Goal: Task Accomplishment & Management: Manage account settings

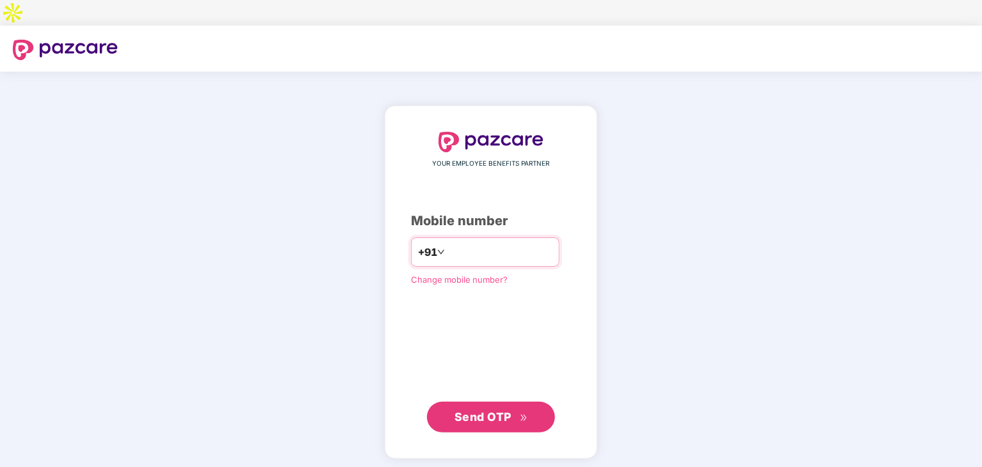
drag, startPoint x: 0, startPoint y: 0, endPoint x: 441, endPoint y: 227, distance: 496.0
click at [447, 242] on input "number" at bounding box center [499, 252] width 105 height 20
type input "**********"
click at [494, 410] on span "Send OTP" at bounding box center [482, 416] width 57 height 13
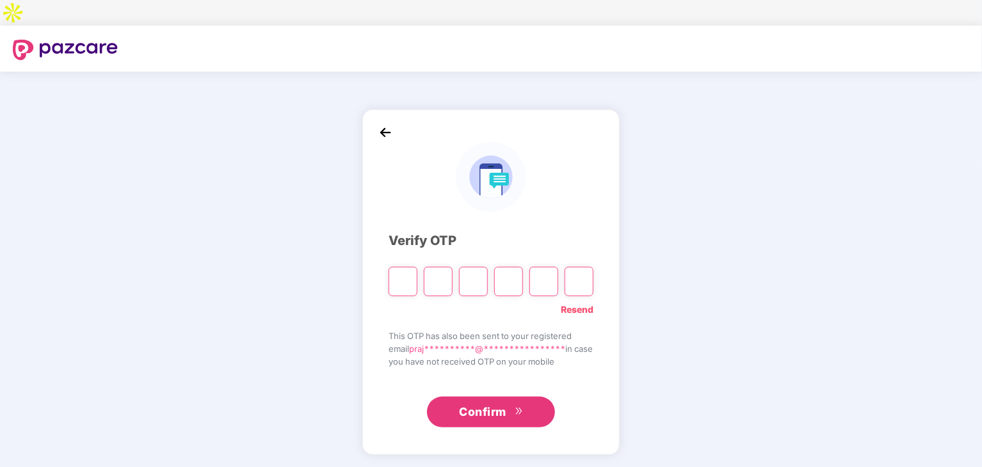
type input "*"
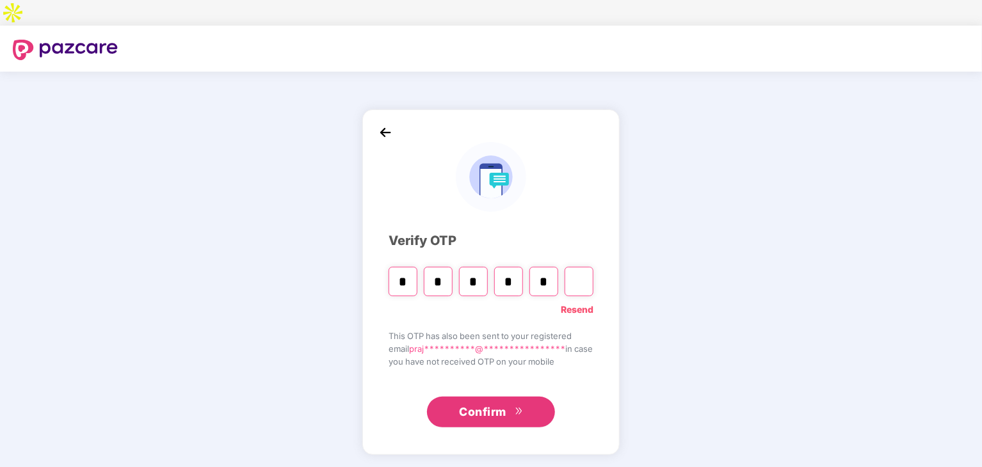
type input "*"
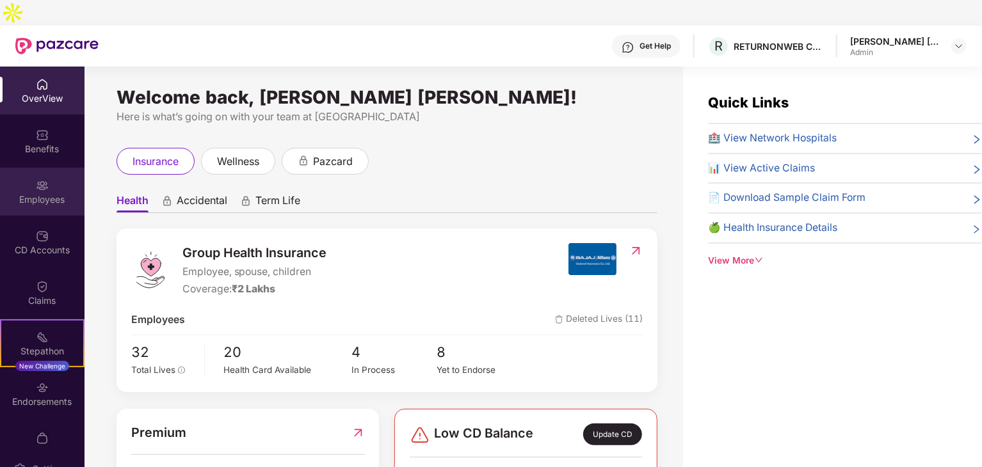
click at [46, 193] on div "Employees" at bounding box center [42, 199] width 84 height 13
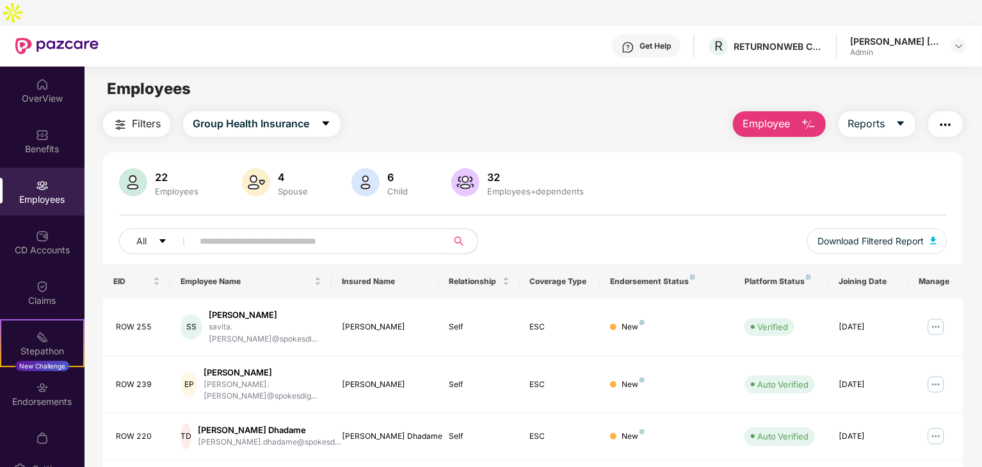
click at [298, 232] on input "text" at bounding box center [315, 241] width 230 height 19
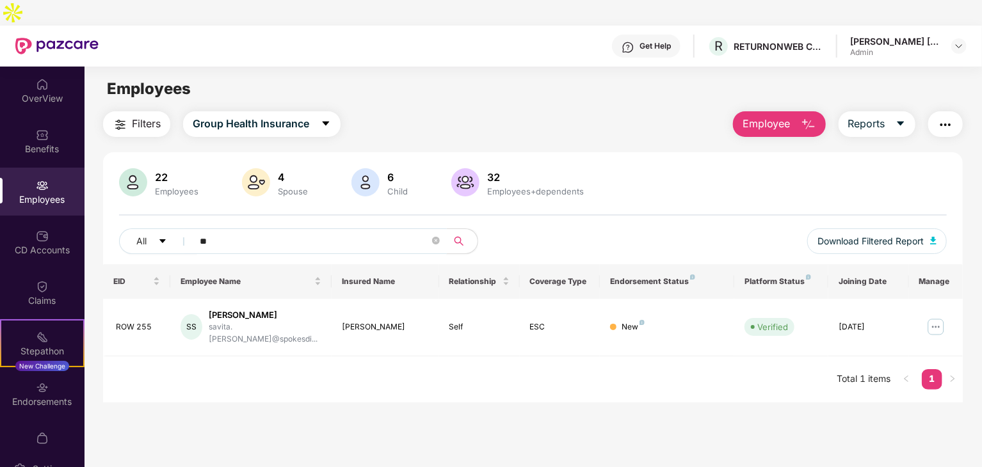
type input "*"
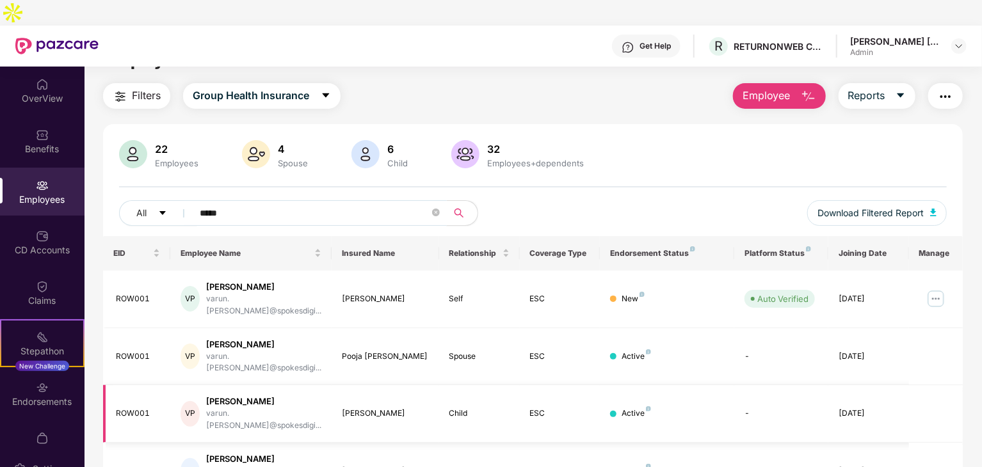
scroll to position [41, 0]
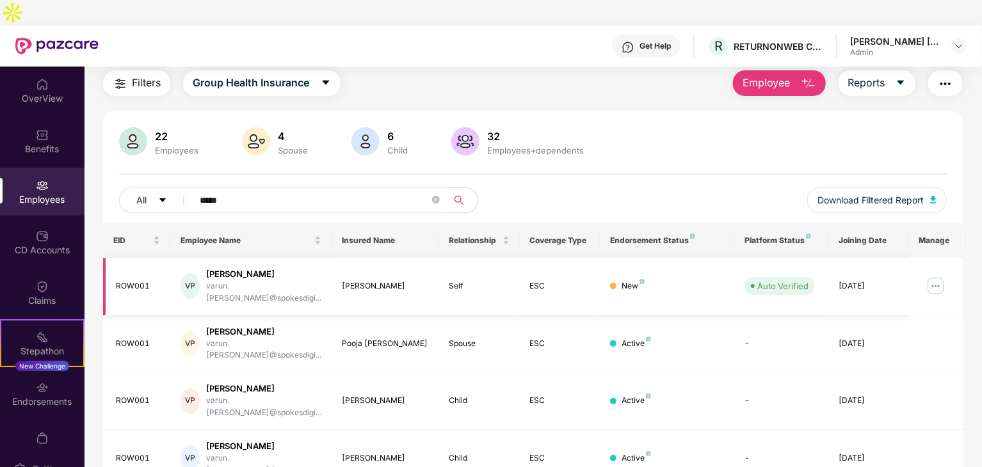
click at [938, 276] on img at bounding box center [935, 286] width 20 height 20
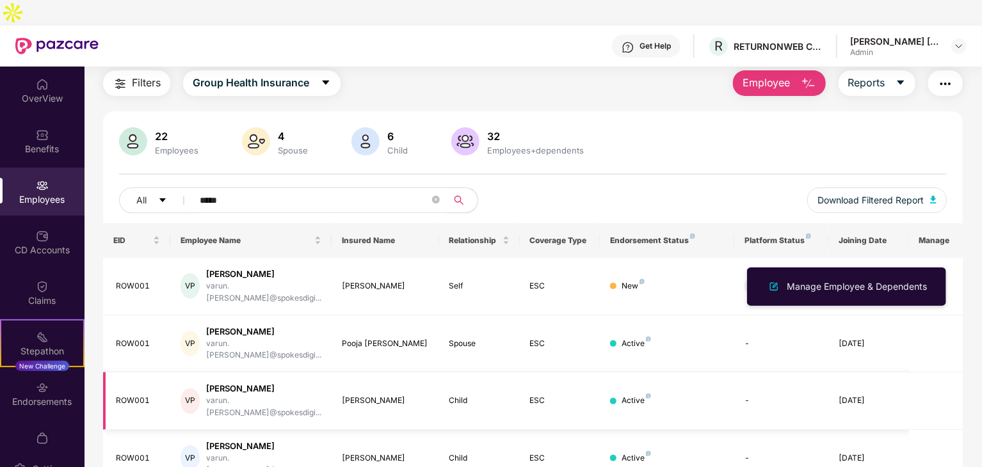
click at [909, 372] on td at bounding box center [936, 401] width 54 height 58
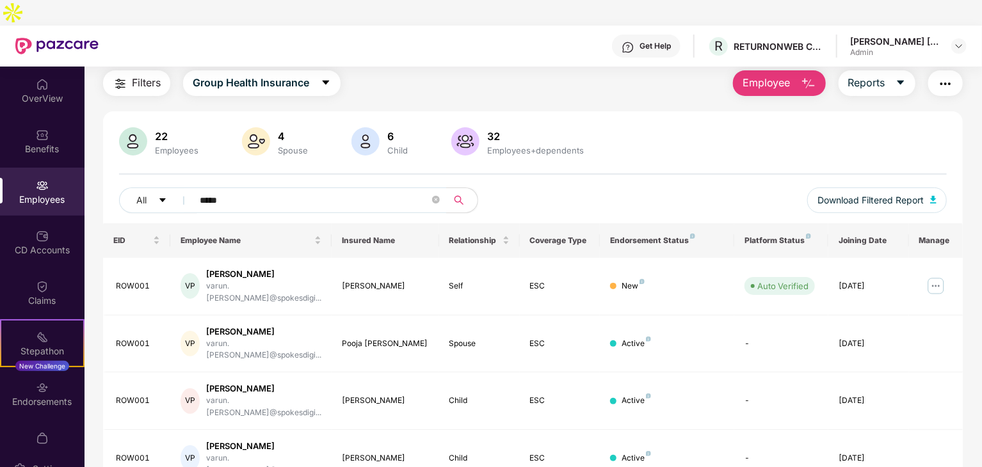
click at [38, 193] on div "Employees" at bounding box center [42, 199] width 84 height 13
drag, startPoint x: 248, startPoint y: 176, endPoint x: 138, endPoint y: 178, distance: 110.7
click at [150, 187] on div "All *****" at bounding box center [325, 200] width 413 height 26
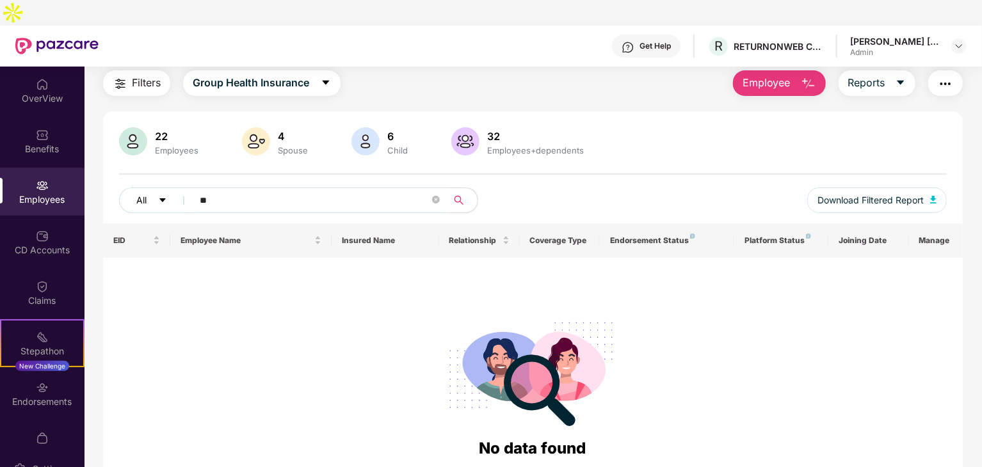
type input "*"
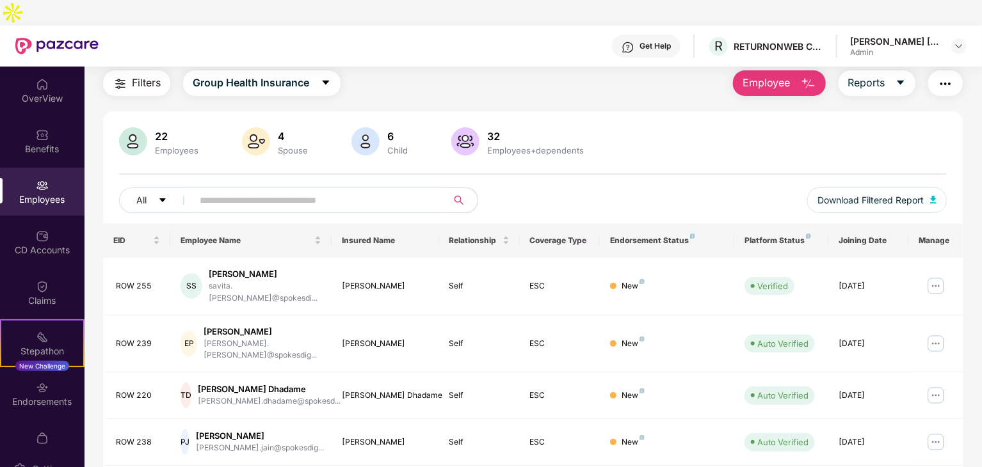
click at [95, 223] on div "Filters Group Health Insurance Employee Reports 22 Employees 4 Spouse 6 Child […" at bounding box center [532, 447] width 897 height 754
click at [224, 191] on input "text" at bounding box center [315, 200] width 230 height 19
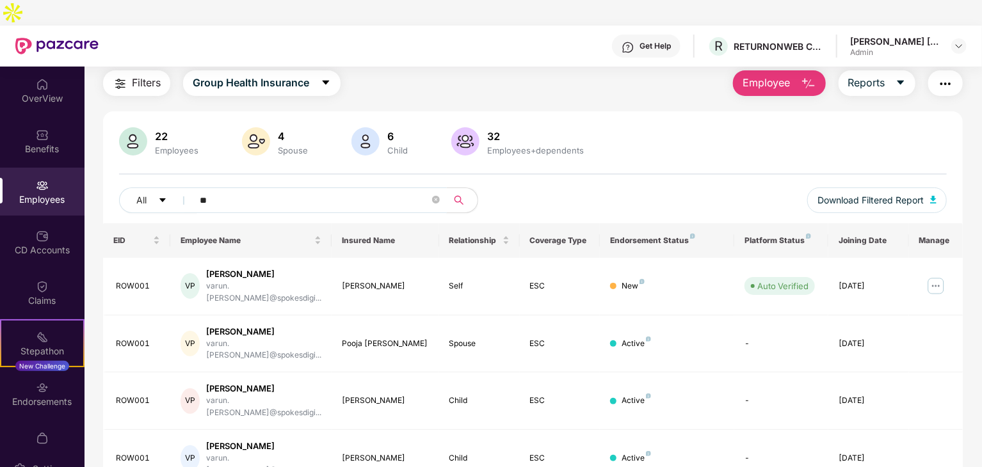
type input "*"
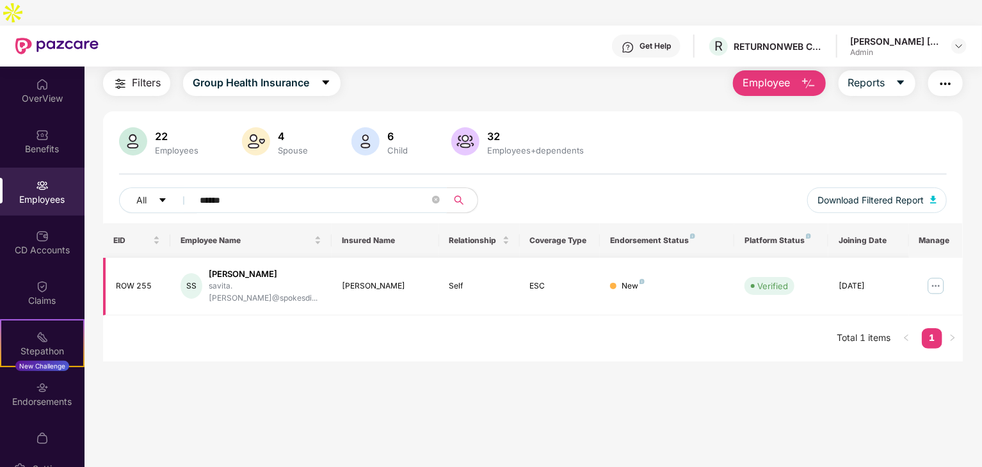
type input "******"
click at [929, 276] on img at bounding box center [935, 286] width 20 height 20
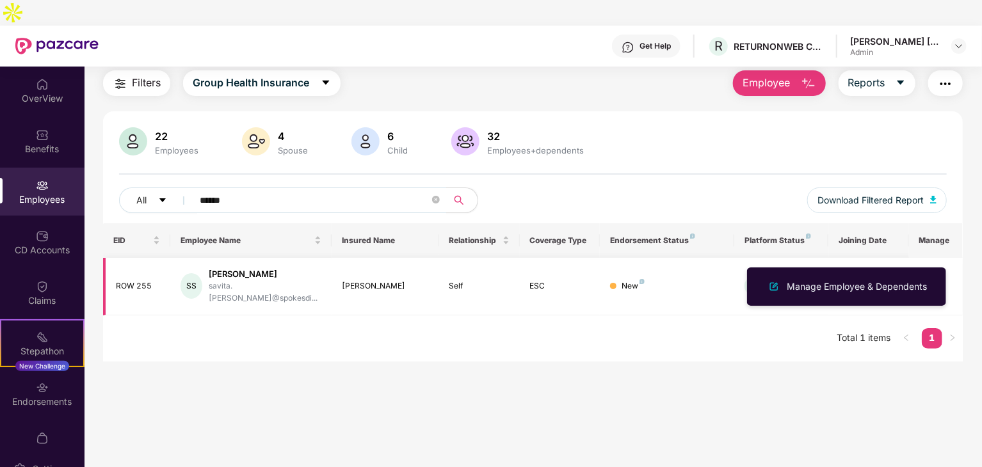
click at [659, 262] on td "New" at bounding box center [667, 287] width 134 height 58
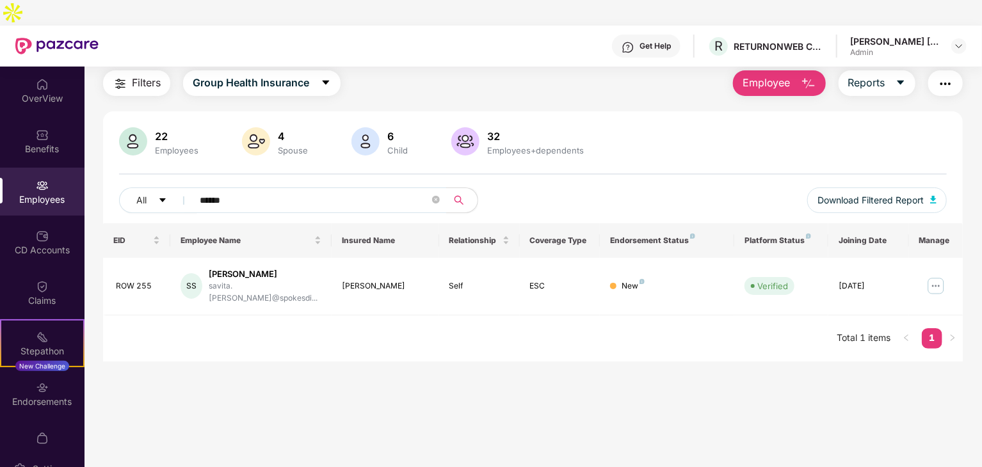
click at [271, 427] on main "Employees Filters Group Health Insurance Employee Reports 22 Employees 4 Spouse…" at bounding box center [532, 259] width 897 height 467
drag, startPoint x: 232, startPoint y: 179, endPoint x: 138, endPoint y: 175, distance: 93.5
click at [138, 187] on div "All ******" at bounding box center [325, 200] width 413 height 26
type input "***"
click at [662, 280] on div "Provisional Card Issued" at bounding box center [667, 286] width 92 height 12
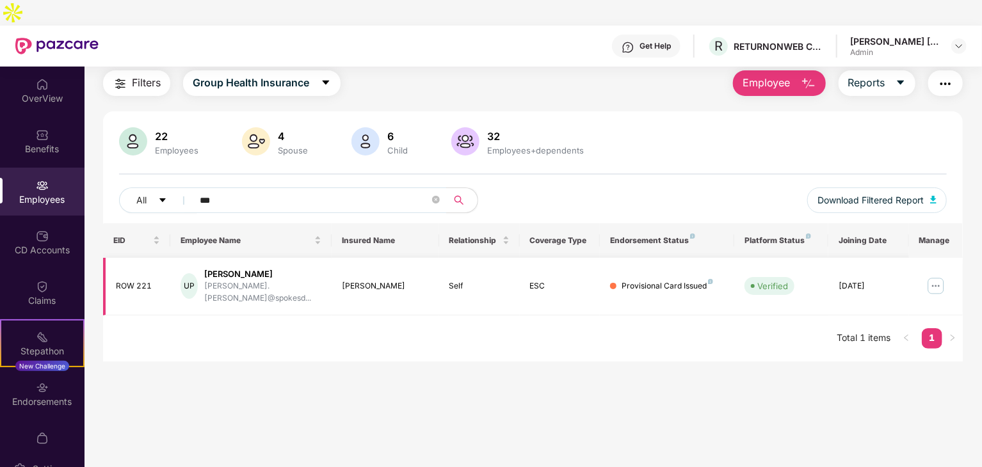
click at [714, 280] on div "Provisional Card Issued" at bounding box center [667, 286] width 114 height 12
click at [934, 276] on img at bounding box center [935, 286] width 20 height 20
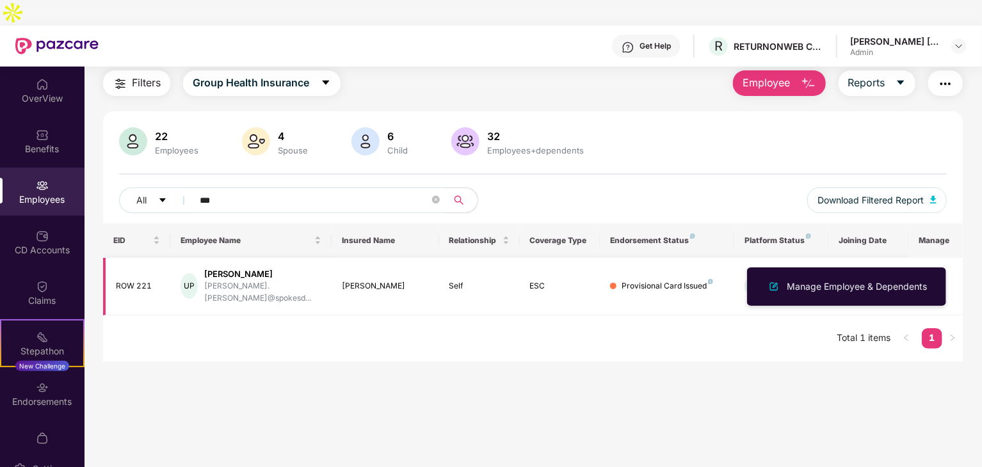
click at [933, 276] on img at bounding box center [935, 286] width 20 height 20
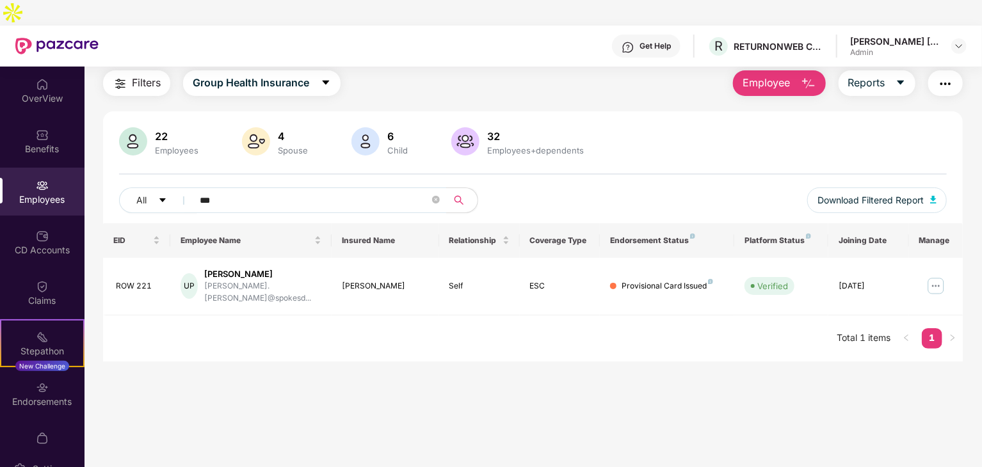
click at [38, 179] on img at bounding box center [42, 185] width 13 height 13
click at [45, 129] on img at bounding box center [42, 135] width 13 height 13
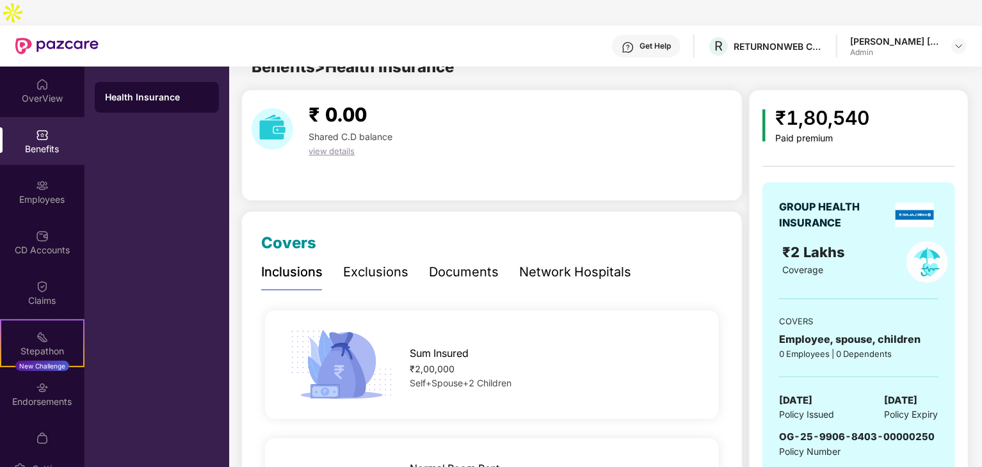
scroll to position [41, 0]
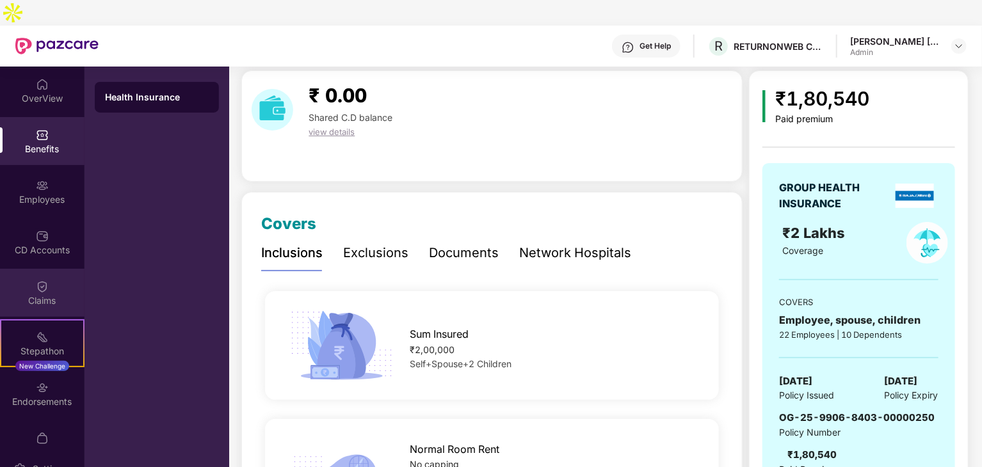
click at [31, 294] on div "Claims" at bounding box center [42, 300] width 84 height 13
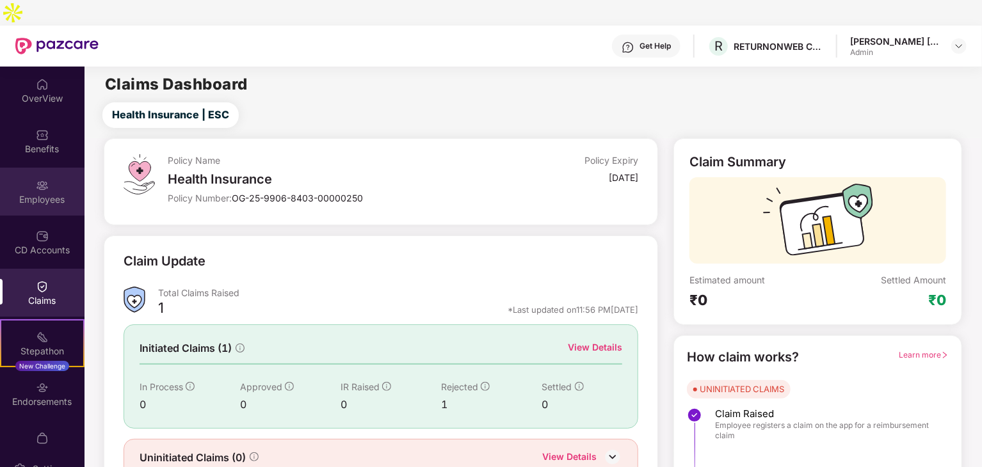
click at [31, 193] on div "Employees" at bounding box center [42, 199] width 84 height 13
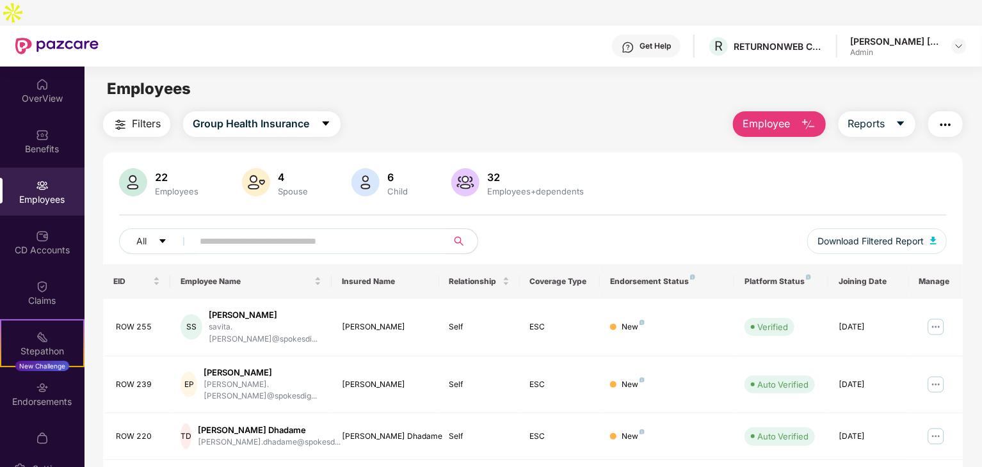
click at [285, 116] on span "Group Health Insurance" at bounding box center [251, 124] width 116 height 16
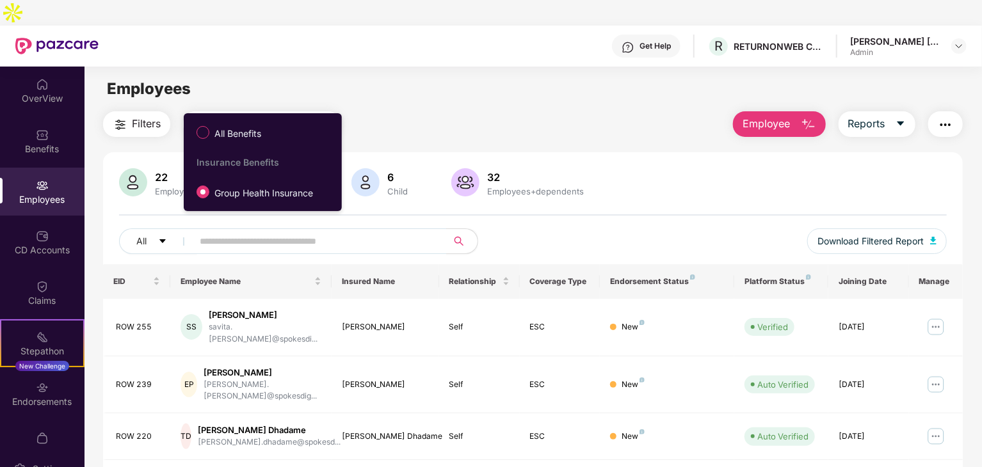
click at [285, 116] on span "Group Health Insurance" at bounding box center [251, 124] width 116 height 16
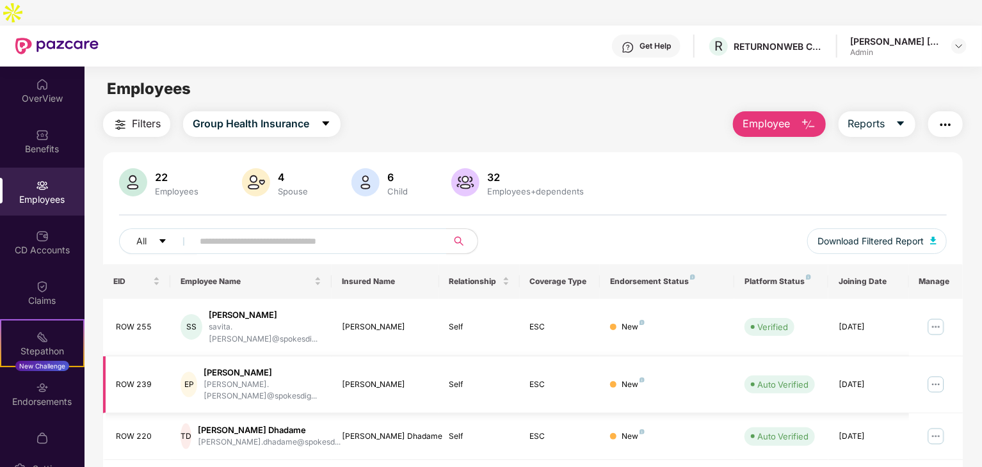
click at [932, 374] on img at bounding box center [935, 384] width 20 height 20
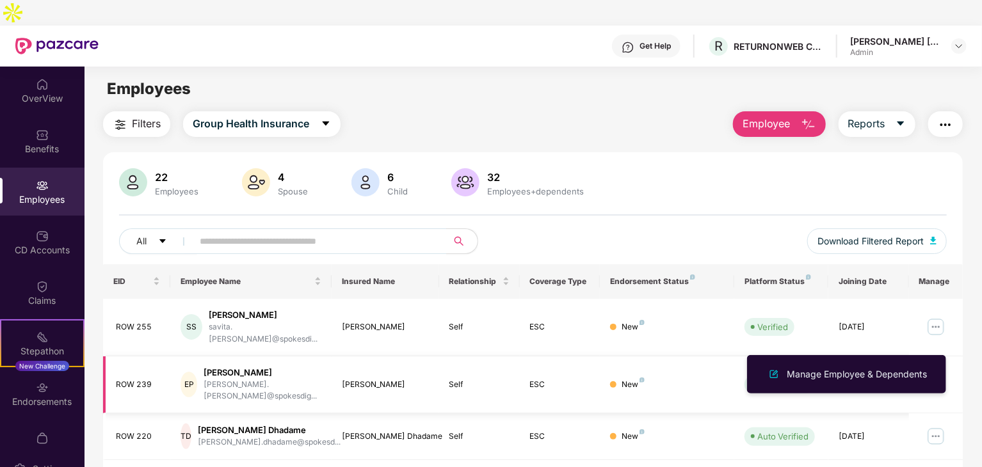
click at [933, 374] on img at bounding box center [935, 384] width 20 height 20
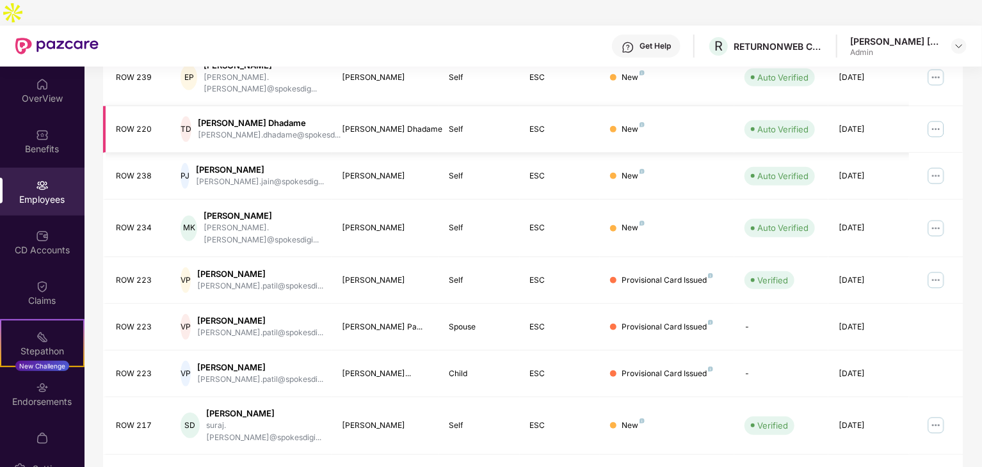
scroll to position [317, 0]
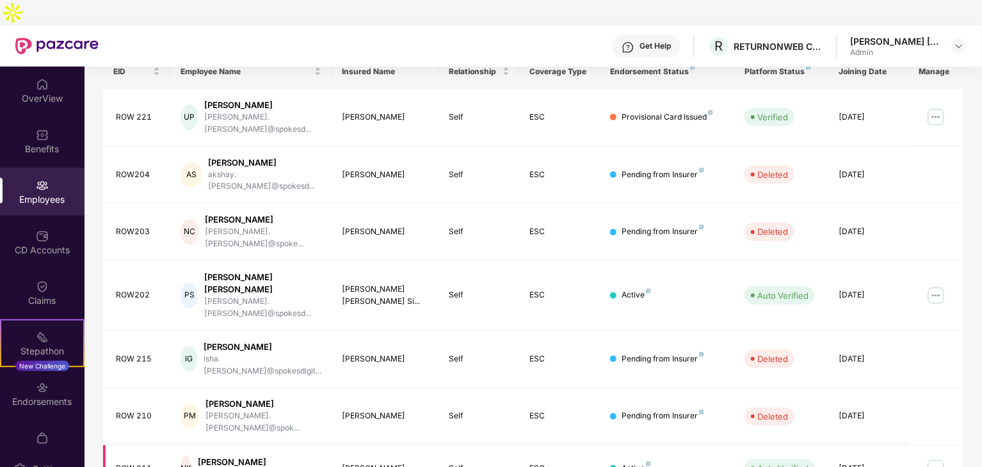
scroll to position [189, 0]
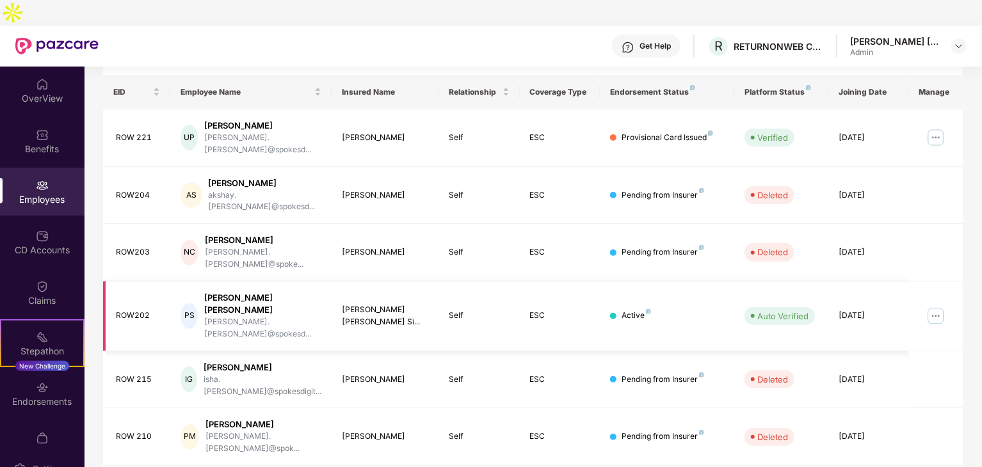
click at [932, 306] on img at bounding box center [935, 316] width 20 height 20
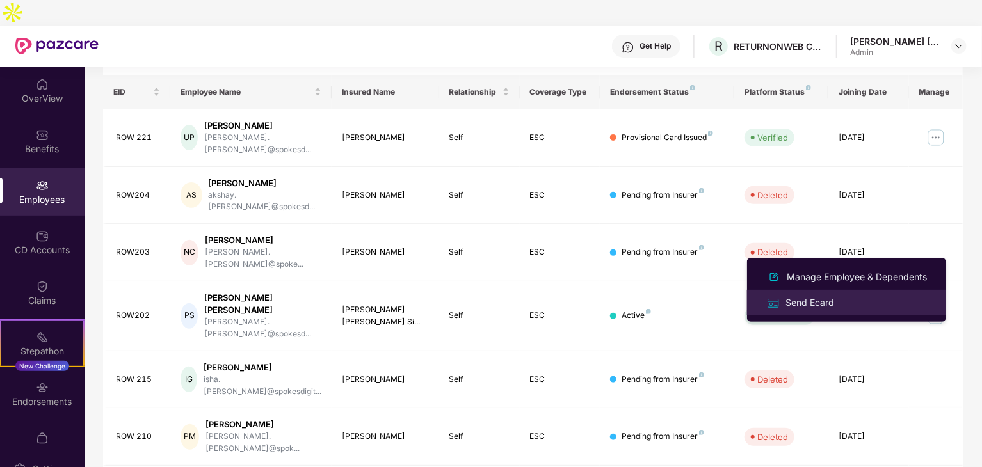
click at [831, 308] on div "Send Ecard" at bounding box center [810, 303] width 54 height 14
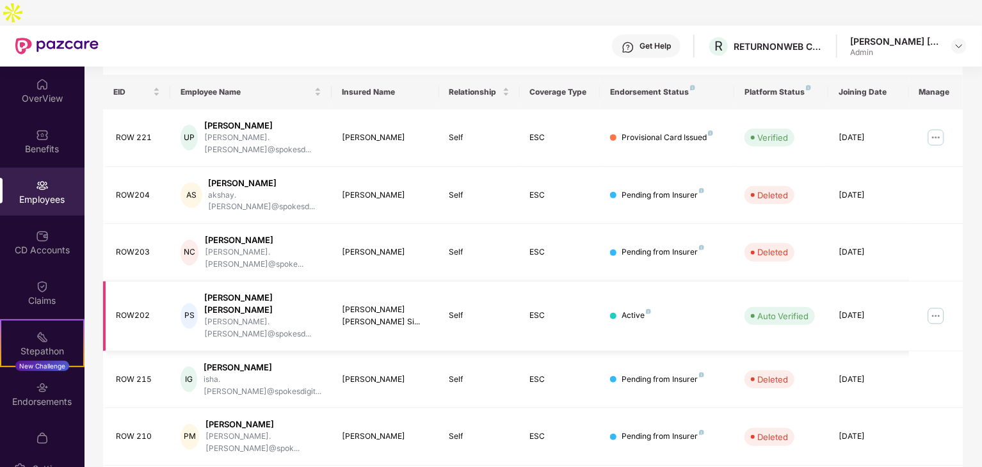
scroll to position [0, 0]
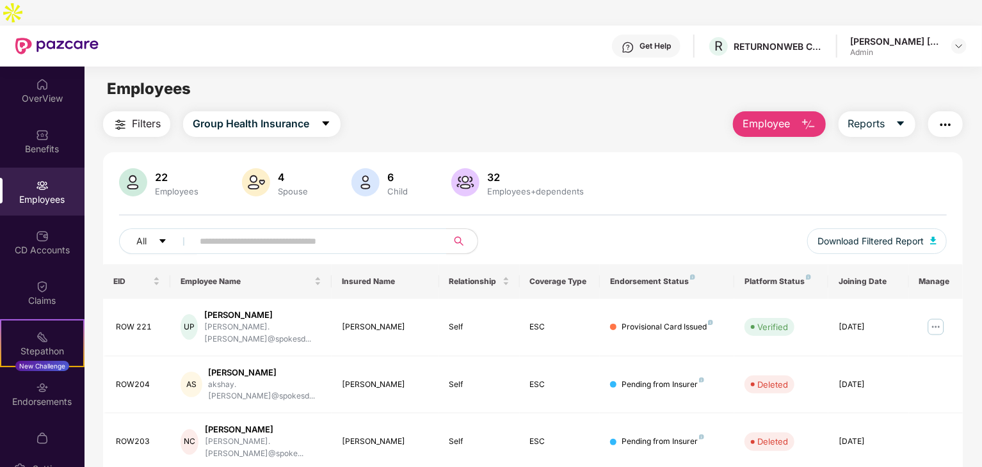
click at [61, 168] on div "Employees" at bounding box center [42, 192] width 84 height 48
click at [55, 67] on div "OverView" at bounding box center [42, 91] width 84 height 48
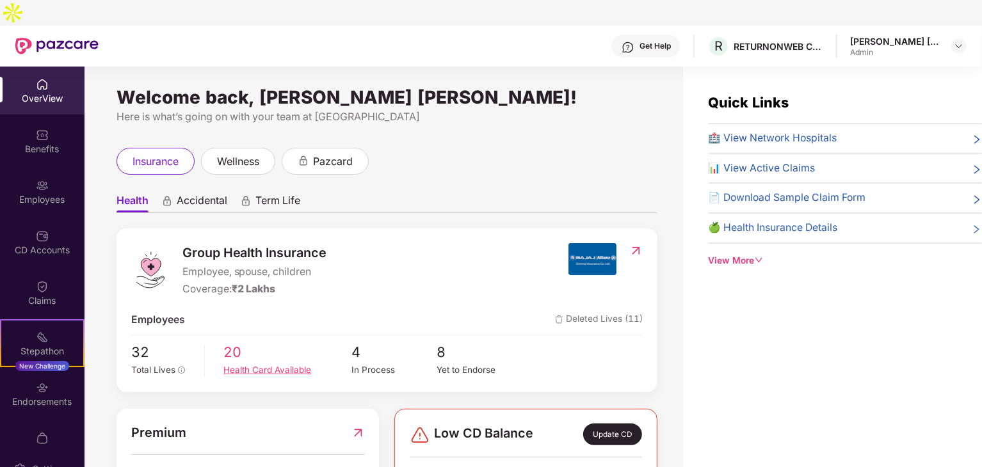
click at [274, 363] on div "Health Card Available" at bounding box center [288, 369] width 128 height 13
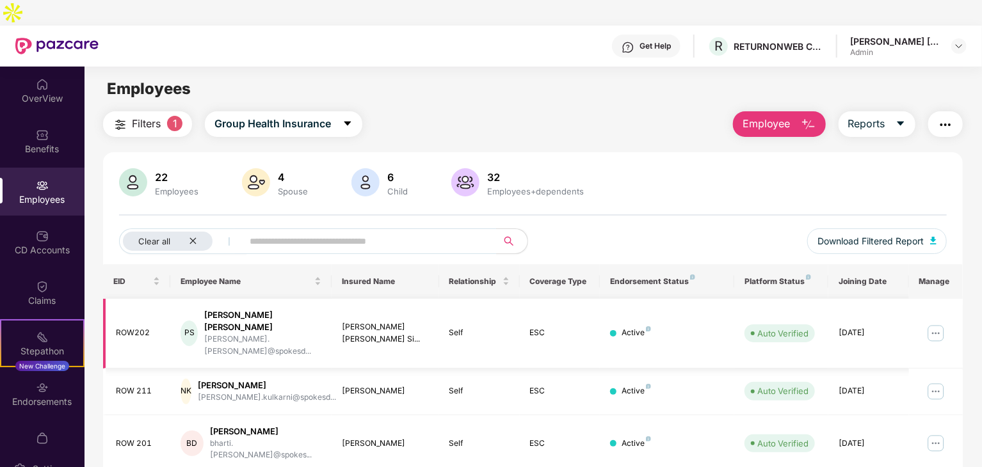
click at [939, 323] on img at bounding box center [935, 333] width 20 height 20
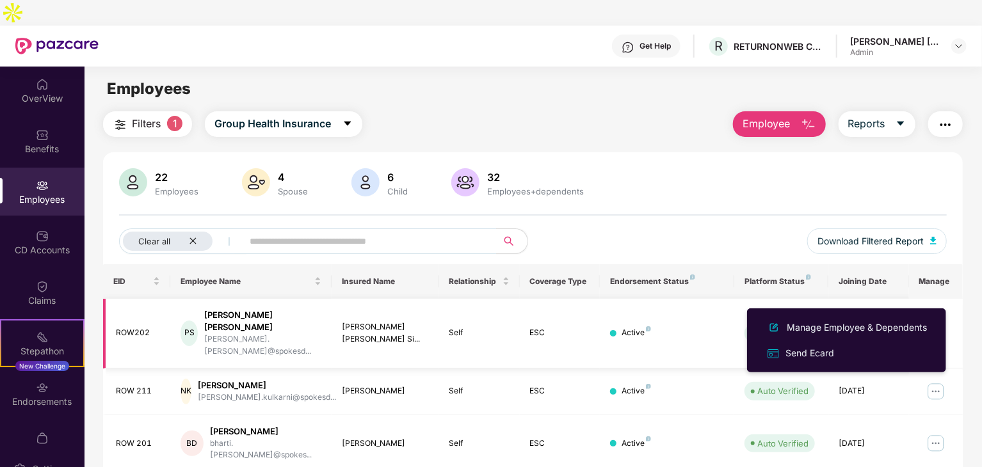
click at [937, 323] on img at bounding box center [935, 333] width 20 height 20
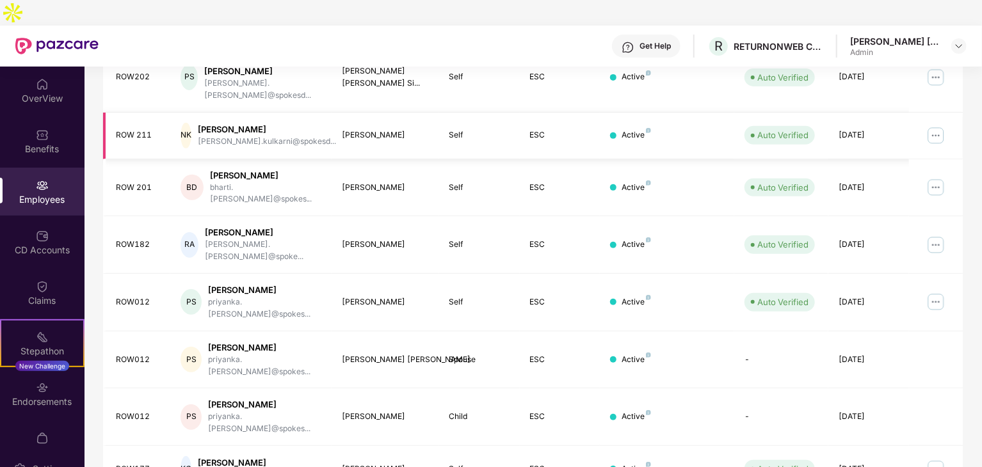
scroll to position [317, 0]
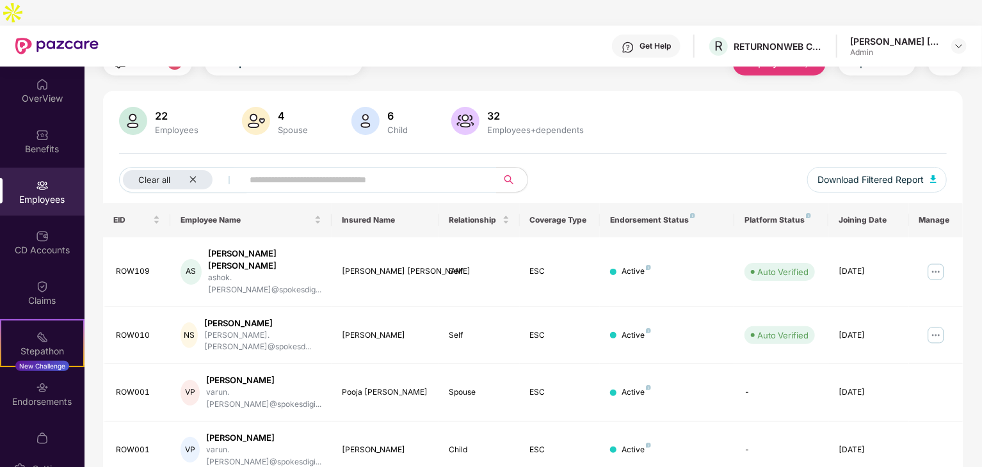
scroll to position [0, 0]
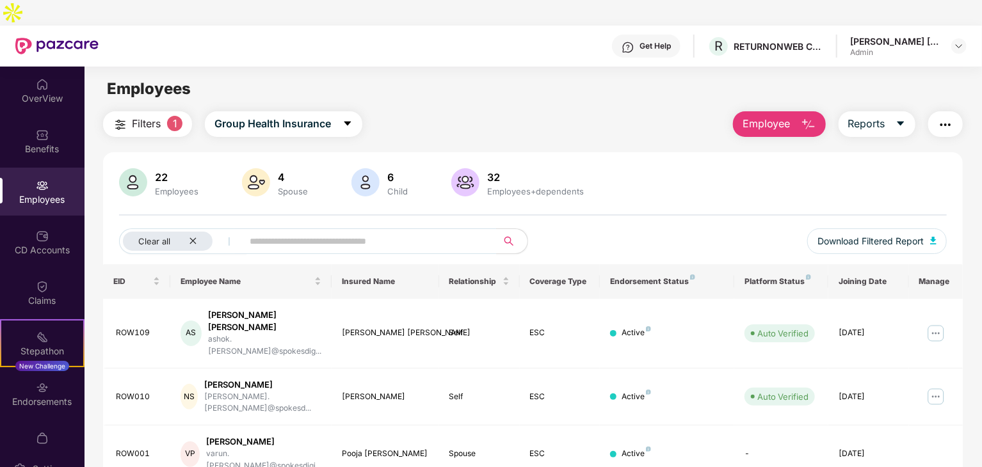
click at [41, 193] on div "Employees" at bounding box center [42, 199] width 84 height 13
click at [197, 232] on div "Clear all" at bounding box center [168, 241] width 90 height 19
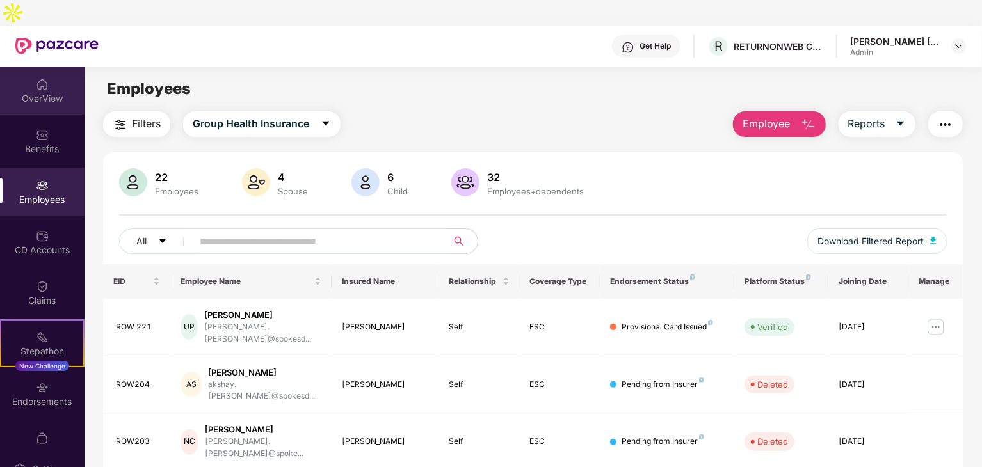
click at [53, 67] on div "OverView" at bounding box center [42, 91] width 84 height 48
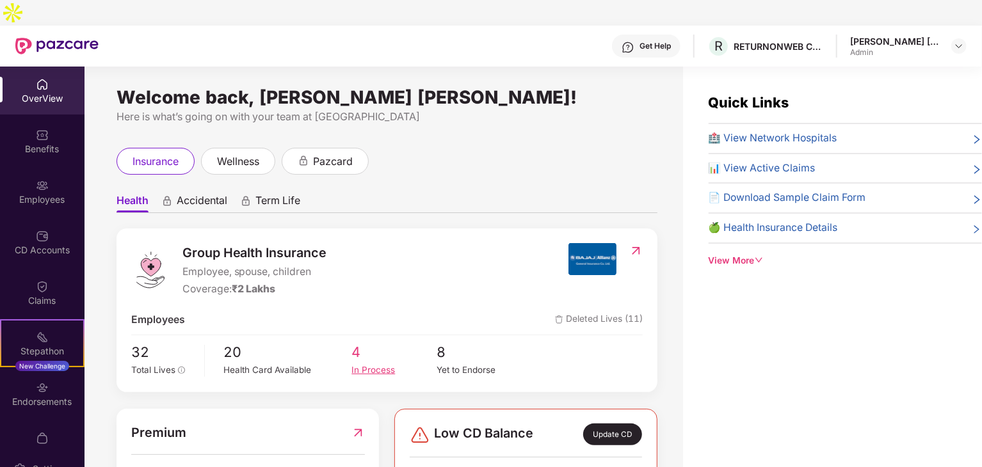
click at [379, 363] on div "In Process" at bounding box center [393, 369] width 85 height 13
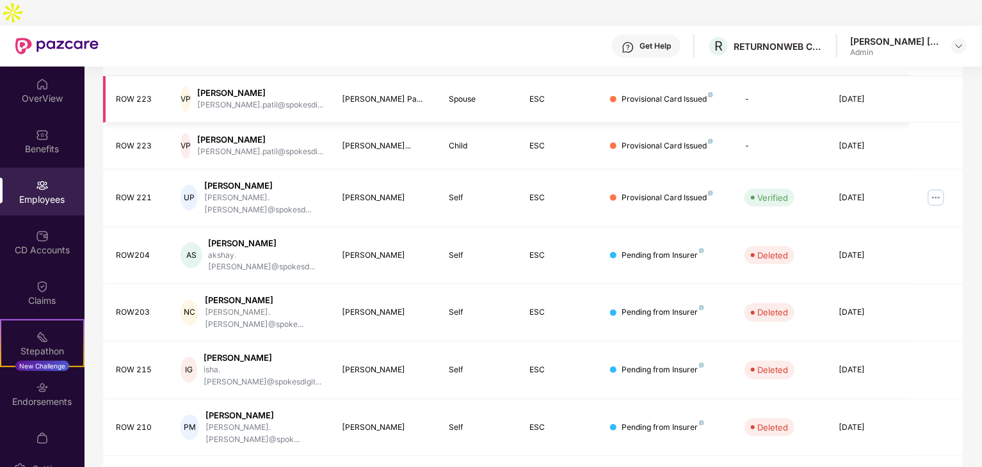
scroll to position [317, 0]
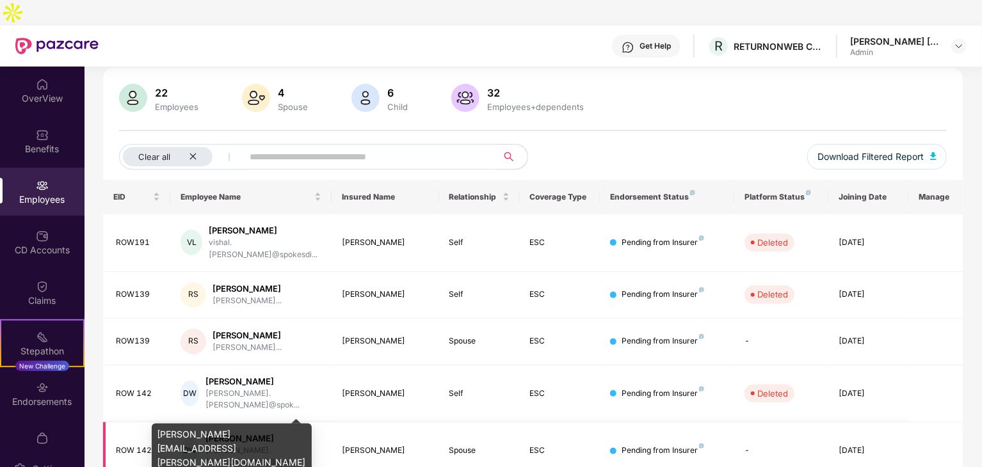
scroll to position [0, 0]
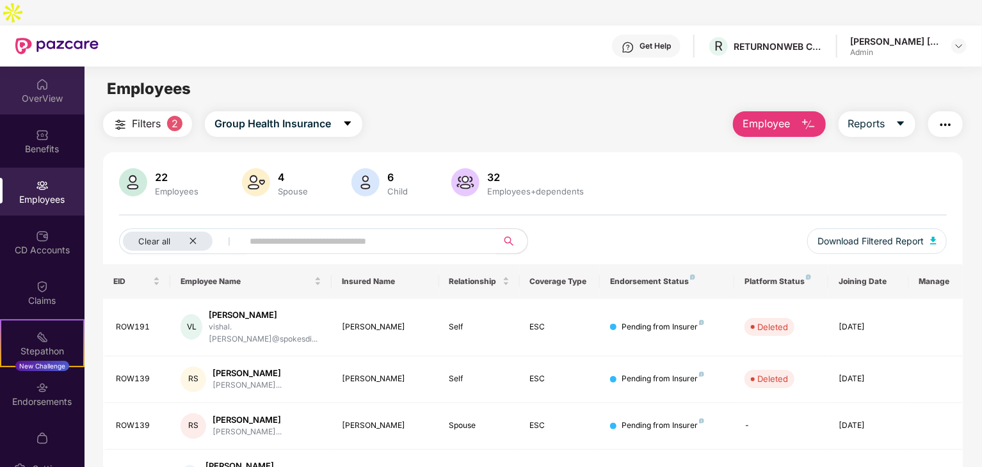
click at [46, 92] on div "OverView" at bounding box center [42, 98] width 84 height 13
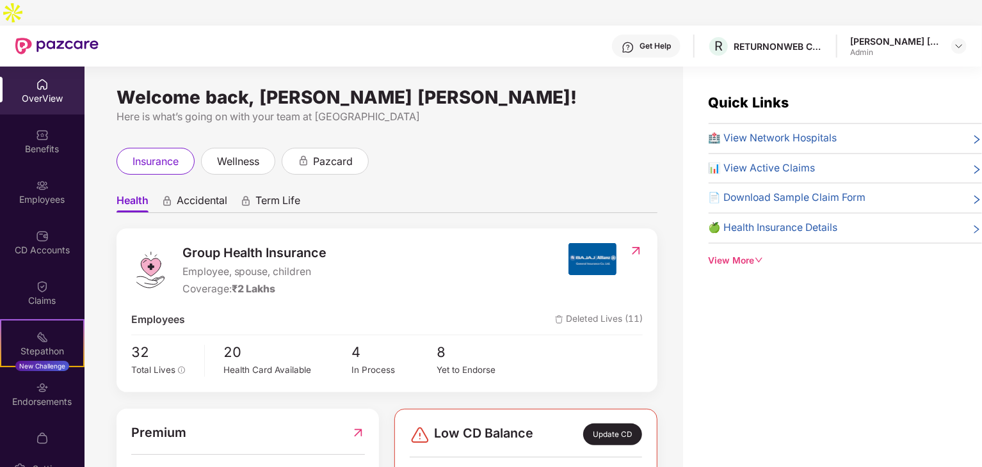
click at [750, 254] on div "View More" at bounding box center [844, 261] width 273 height 14
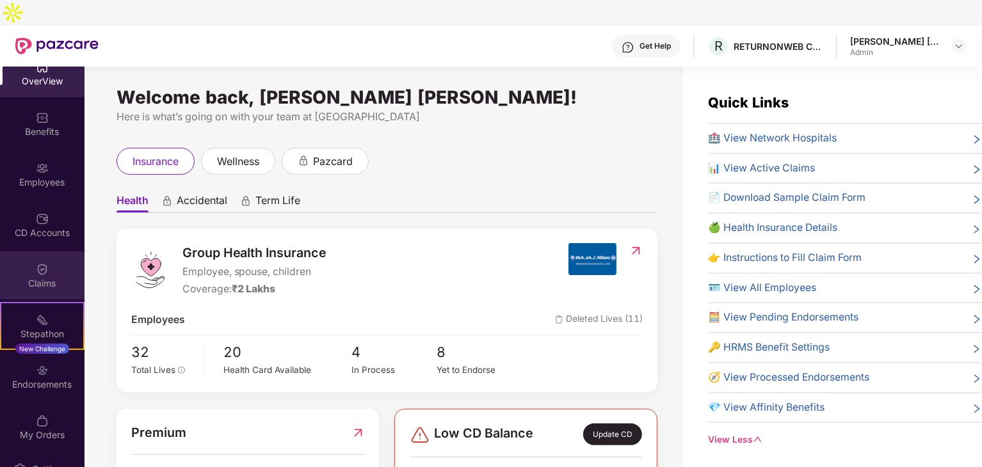
scroll to position [26, 0]
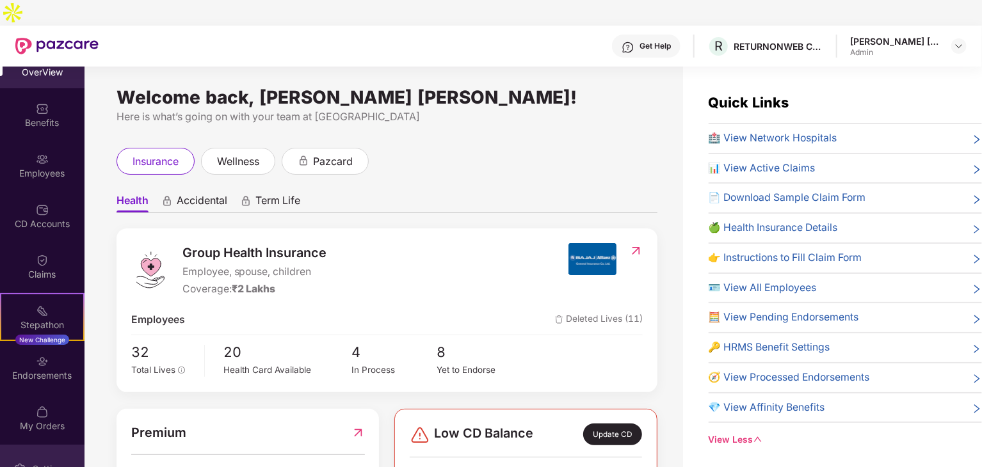
click at [47, 463] on div "Settings" at bounding box center [50, 469] width 42 height 13
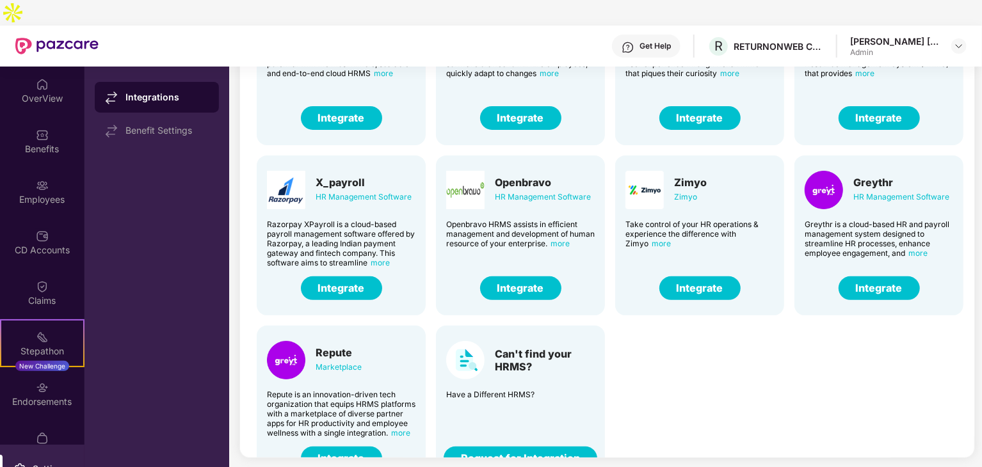
scroll to position [134, 0]
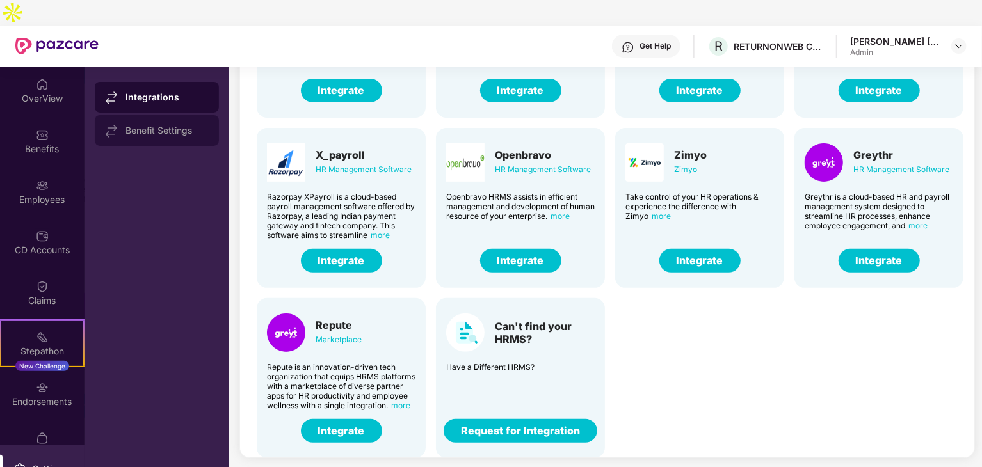
click at [142, 125] on div "Benefit Settings" at bounding box center [166, 130] width 83 height 10
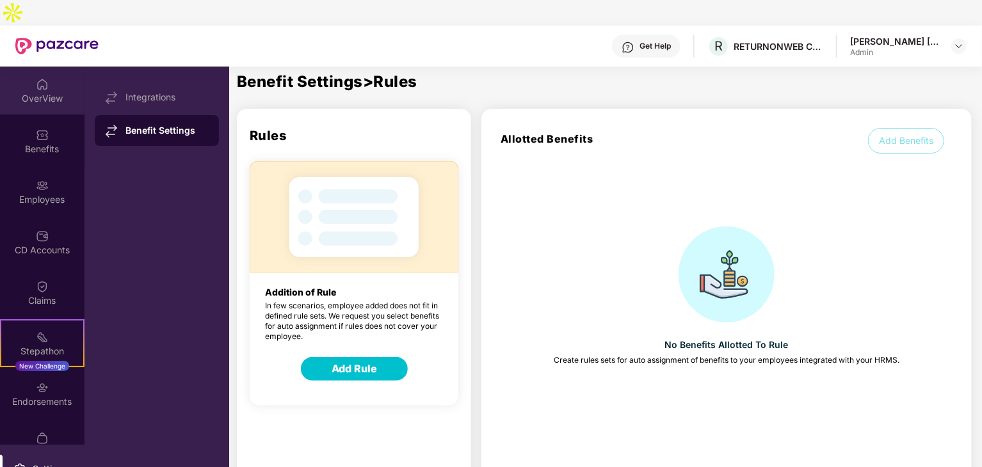
click at [31, 92] on div "OverView" at bounding box center [42, 98] width 84 height 13
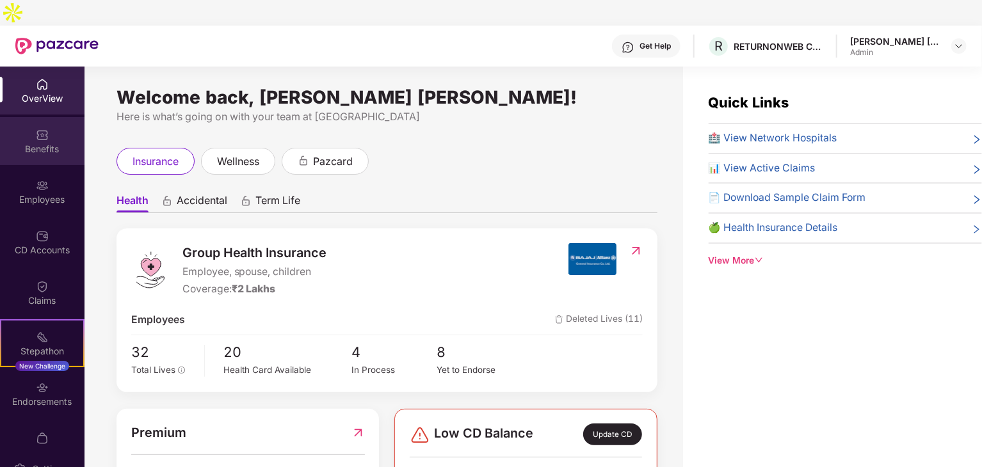
click at [45, 129] on div "Benefits" at bounding box center [42, 141] width 84 height 48
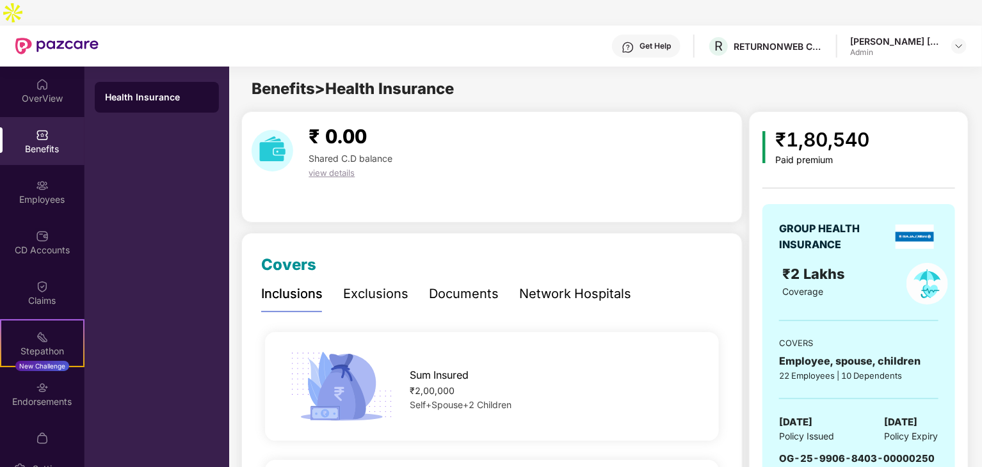
click at [465, 284] on div "Documents" at bounding box center [464, 294] width 70 height 20
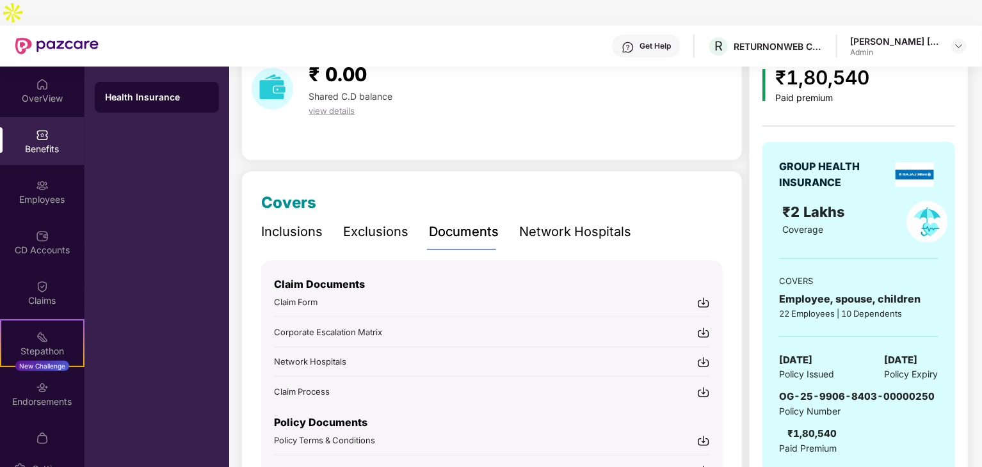
scroll to position [129, 0]
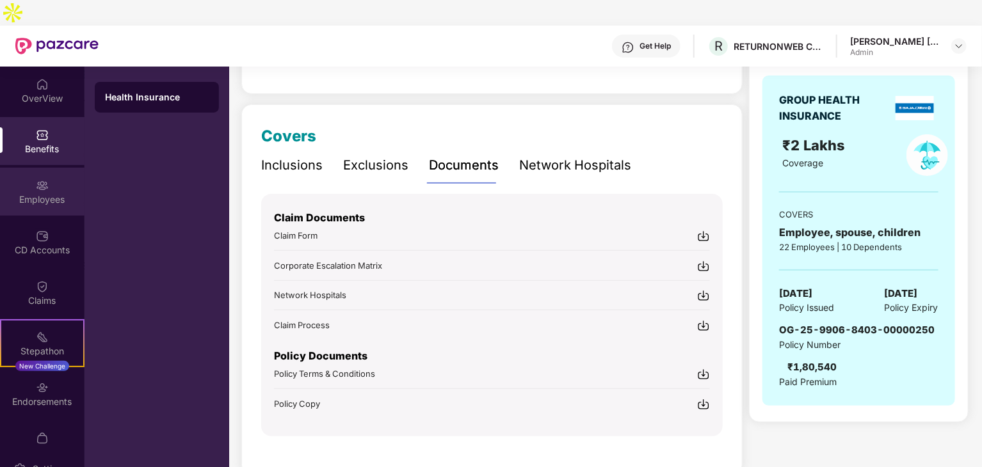
click at [33, 193] on div "Employees" at bounding box center [42, 199] width 84 height 13
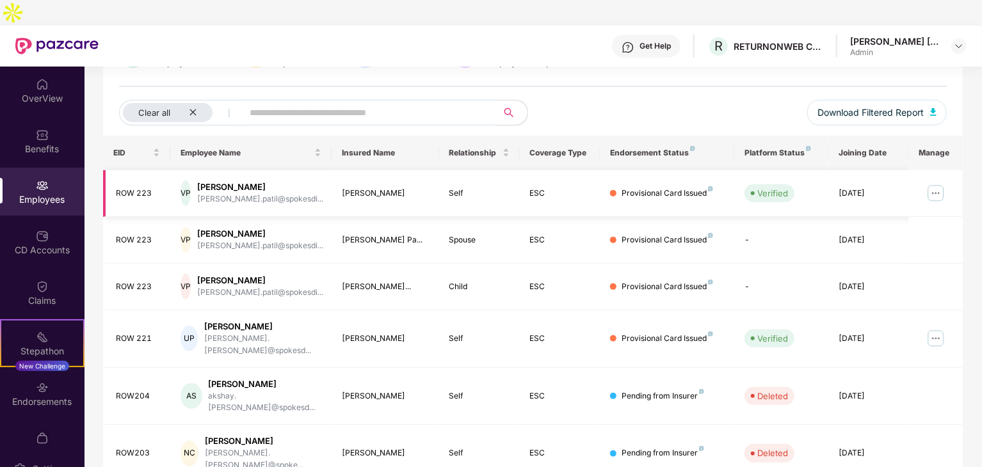
click at [937, 183] on img at bounding box center [935, 193] width 20 height 20
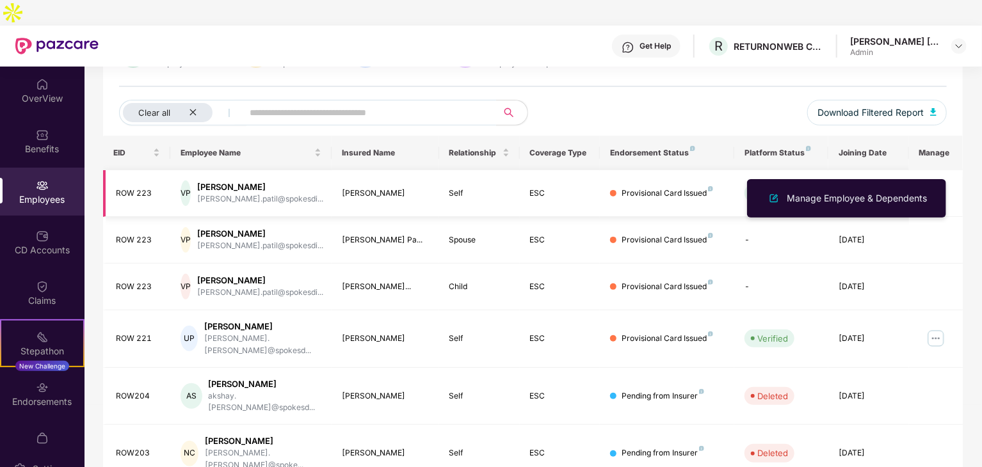
click at [937, 183] on img at bounding box center [935, 193] width 20 height 20
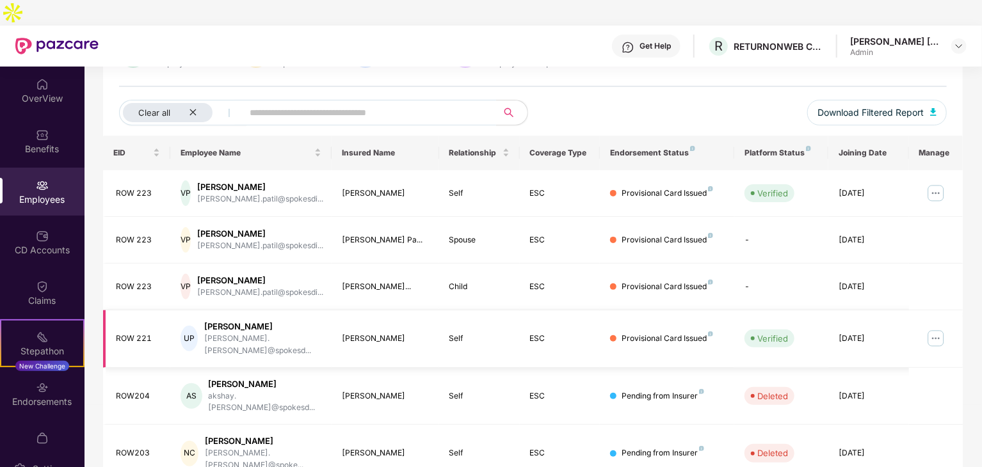
click at [939, 328] on img at bounding box center [935, 338] width 20 height 20
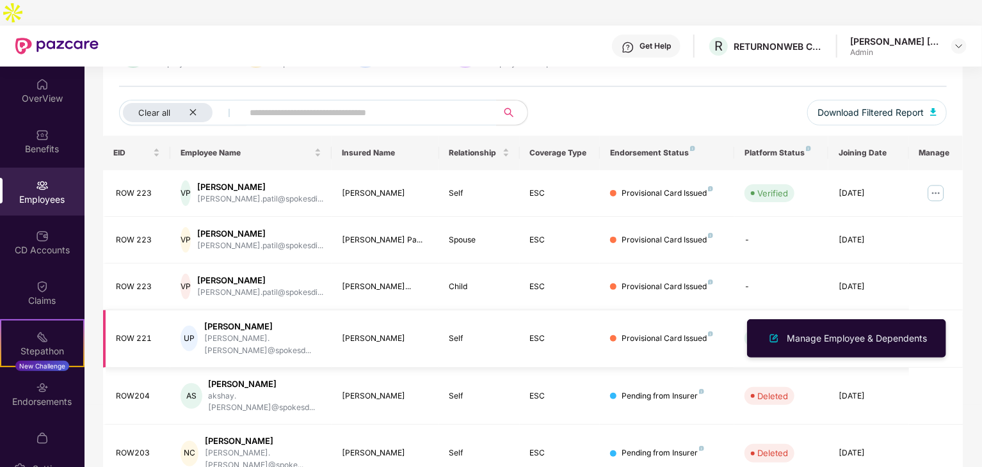
click at [938, 328] on img at bounding box center [935, 338] width 20 height 20
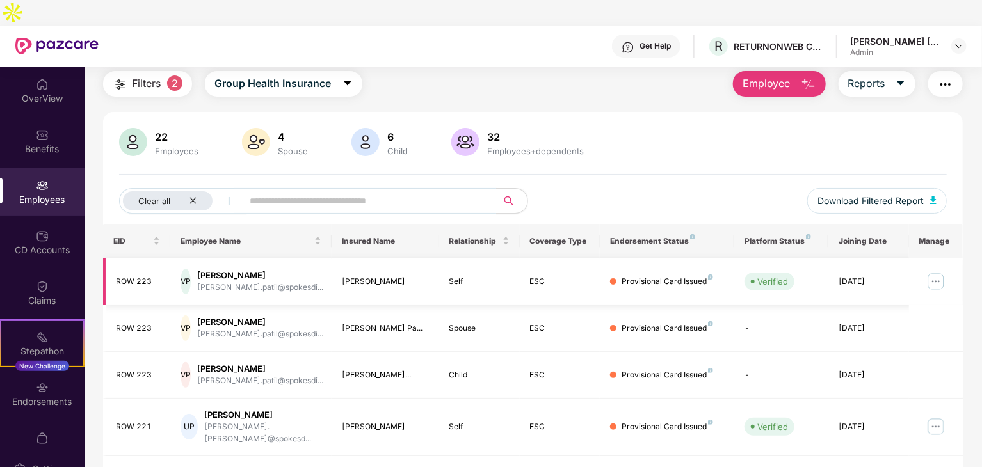
scroll to position [0, 0]
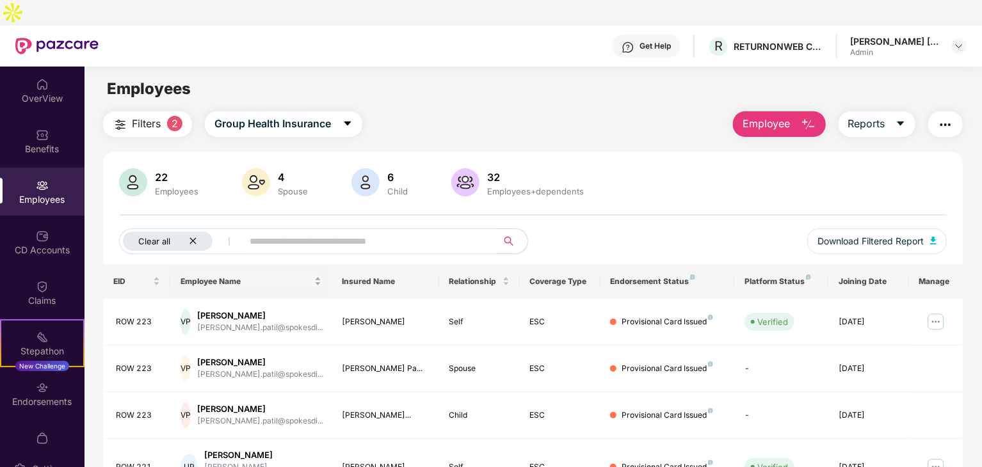
drag, startPoint x: 191, startPoint y: 211, endPoint x: 235, endPoint y: 251, distance: 59.4
click at [191, 237] on icon "close" at bounding box center [193, 241] width 8 height 8
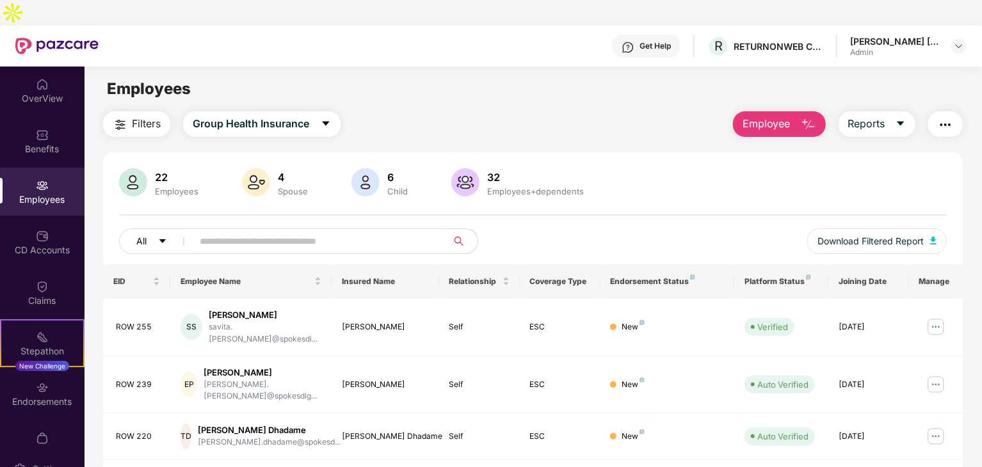
click at [148, 228] on button "All" at bounding box center [158, 241] width 78 height 26
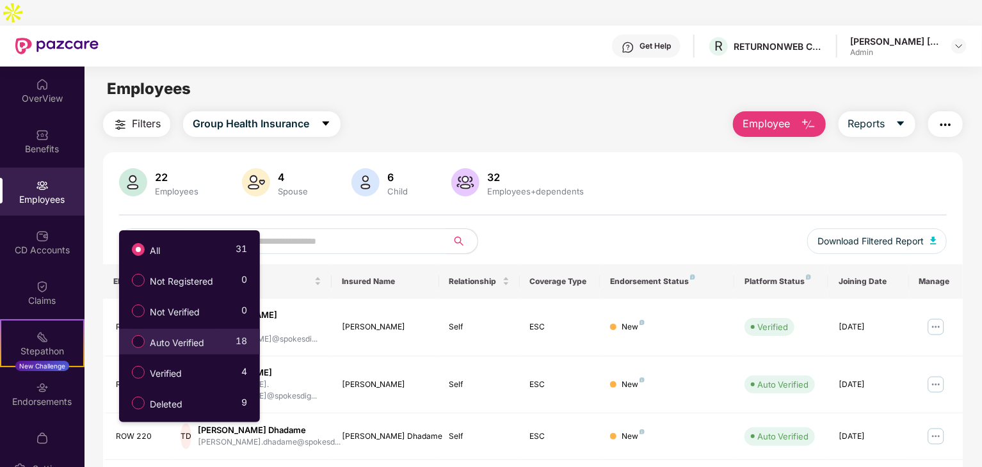
click at [182, 351] on label "Auto Verified" at bounding box center [170, 342] width 90 height 22
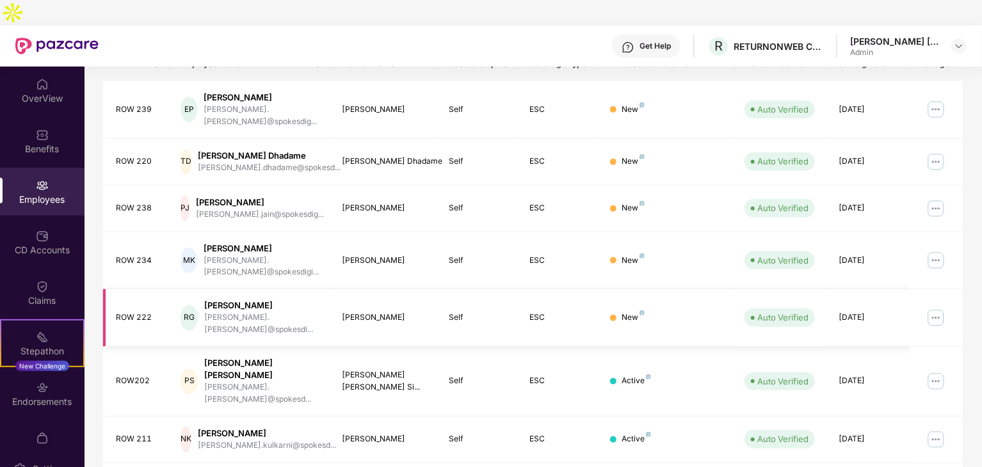
scroll to position [256, 0]
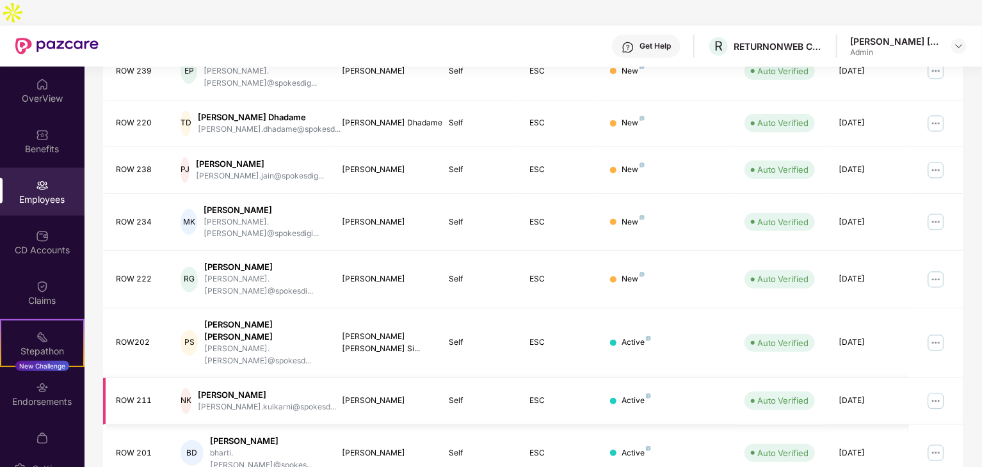
click at [937, 391] on img at bounding box center [935, 401] width 20 height 20
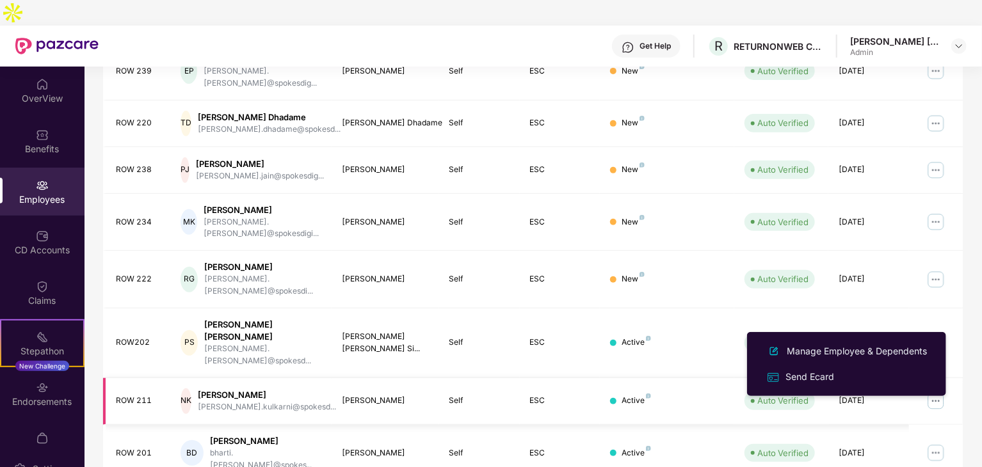
click at [931, 391] on img at bounding box center [935, 401] width 20 height 20
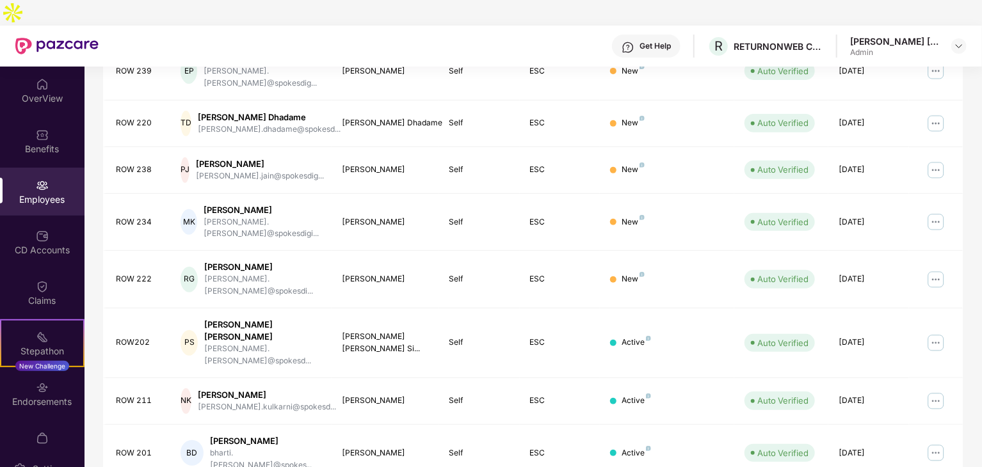
click at [40, 191] on div "OverView Benefits Employees CD Accounts Claims Stepathon New Challenge Endorsem…" at bounding box center [42, 256] width 84 height 378
click at [38, 230] on img at bounding box center [42, 236] width 13 height 13
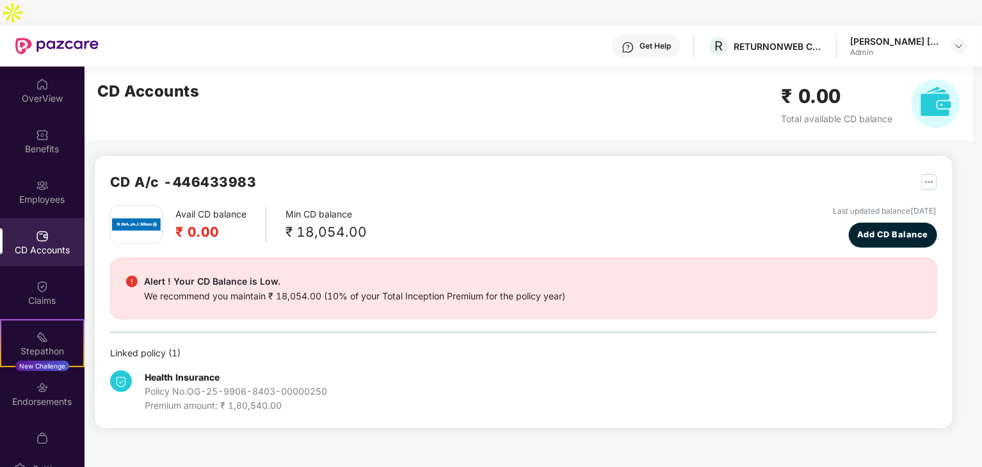
scroll to position [0, 0]
click at [932, 174] on img "button" at bounding box center [929, 182] width 16 height 16
click at [333, 434] on main "CD Accounts ₹ 0.00 Total available CD balance CD A/c - 446433983 Avail CD balan…" at bounding box center [532, 280] width 897 height 426
click at [18, 269] on div "Claims" at bounding box center [42, 293] width 84 height 48
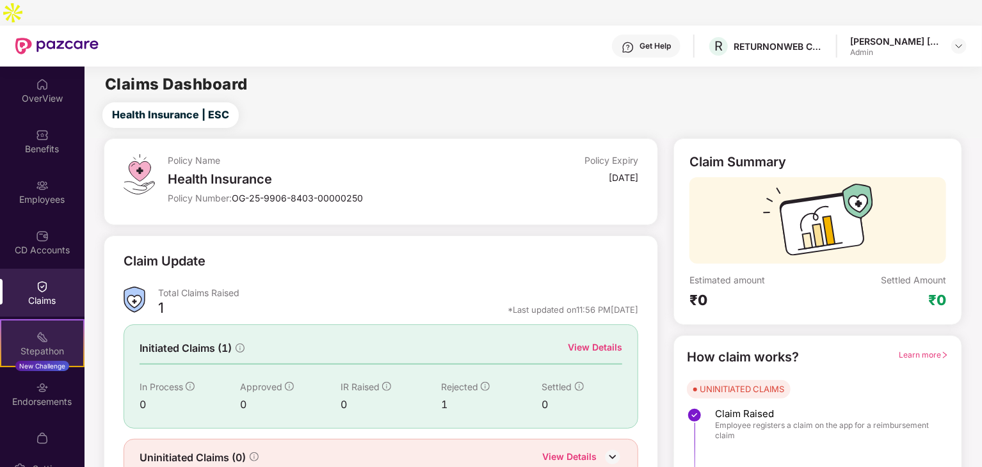
click at [31, 345] on div "Stepathon" at bounding box center [42, 351] width 82 height 13
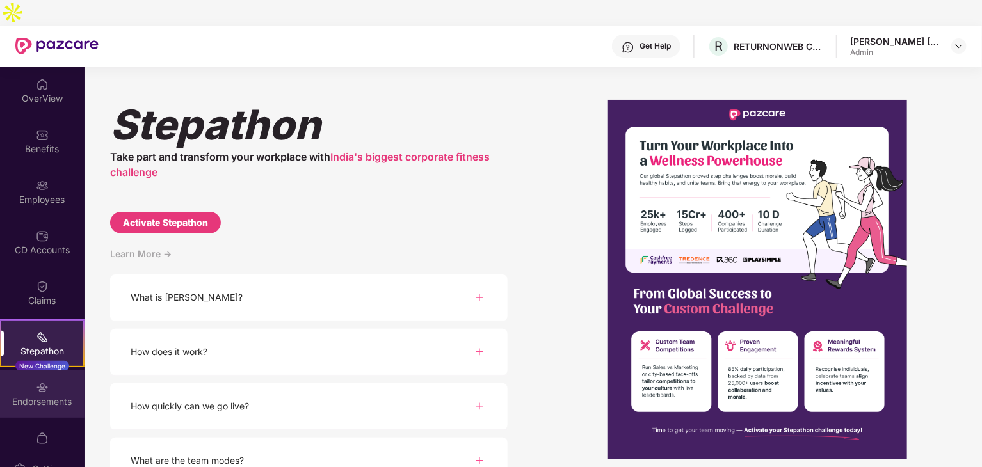
scroll to position [26, 0]
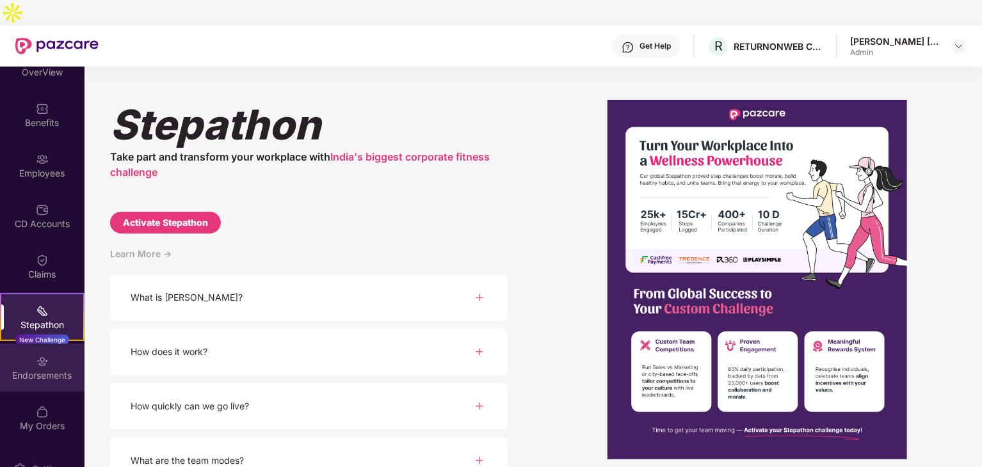
click at [16, 369] on div "Endorsements" at bounding box center [42, 375] width 84 height 13
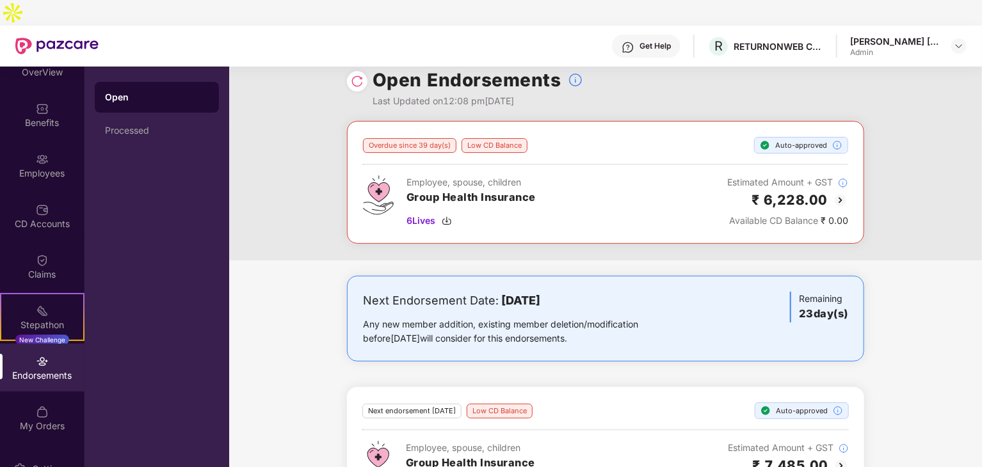
scroll to position [0, 0]
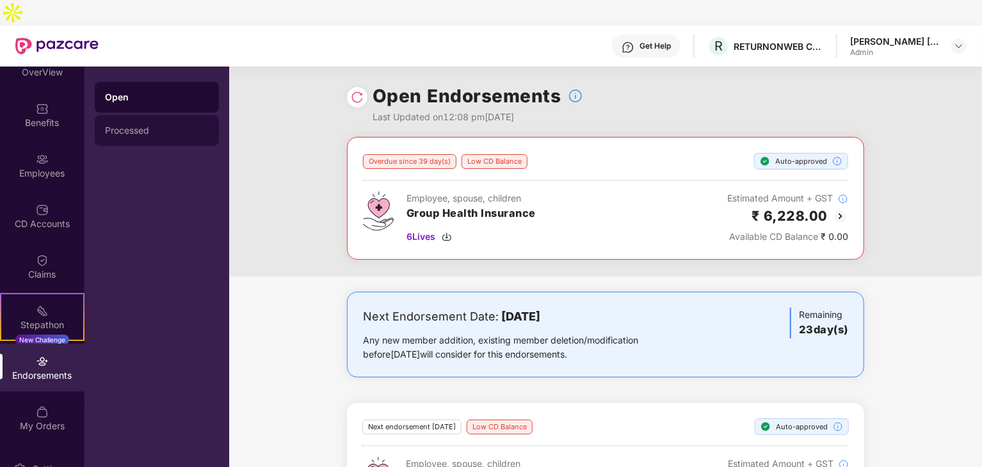
click at [149, 125] on div "Processed" at bounding box center [157, 130] width 104 height 10
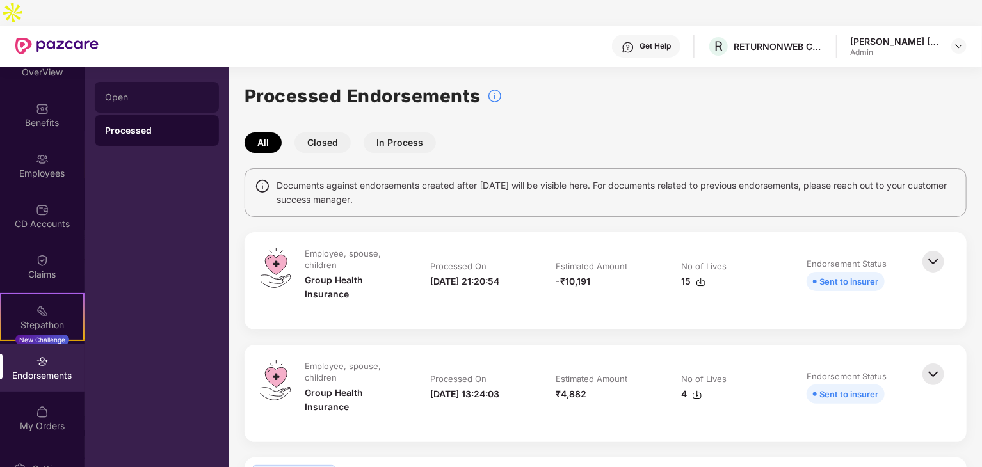
click at [143, 92] on div "Open" at bounding box center [157, 97] width 104 height 10
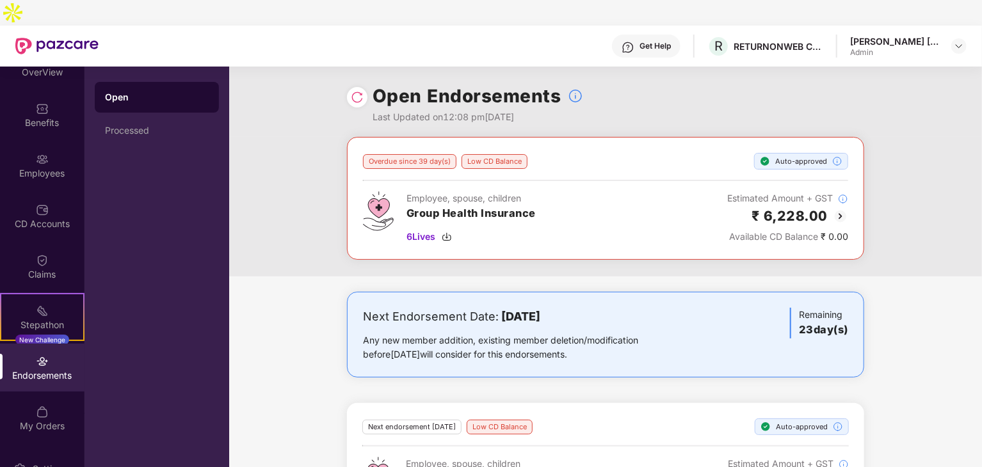
click at [294, 317] on div "Next Endorsement Date: 05 September 2025 Any new member addition, existing memb…" at bounding box center [605, 416] width 753 height 248
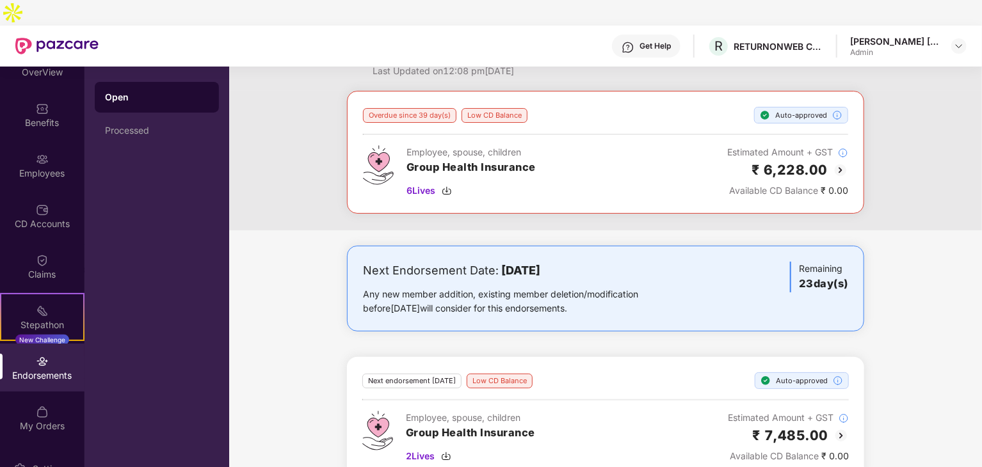
click at [23, 344] on div "Endorsements" at bounding box center [42, 368] width 84 height 48
click at [15, 420] on div "My Orders" at bounding box center [42, 426] width 84 height 13
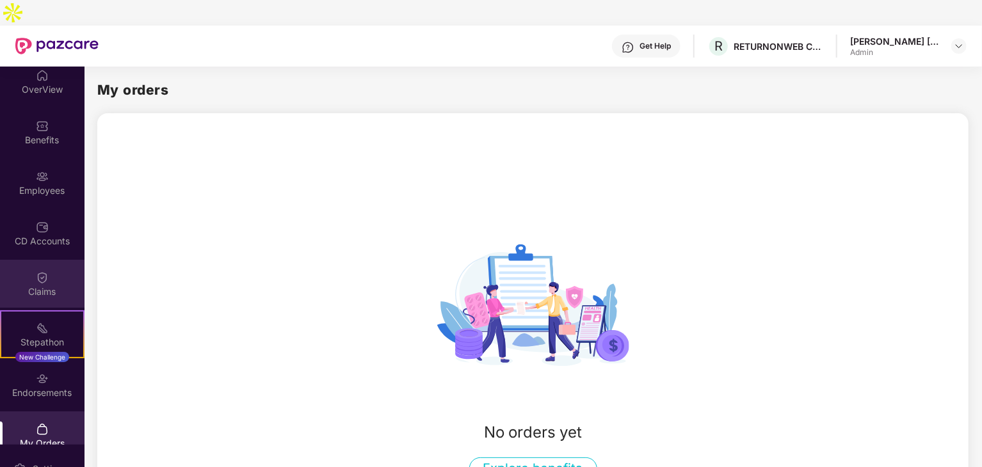
scroll to position [0, 0]
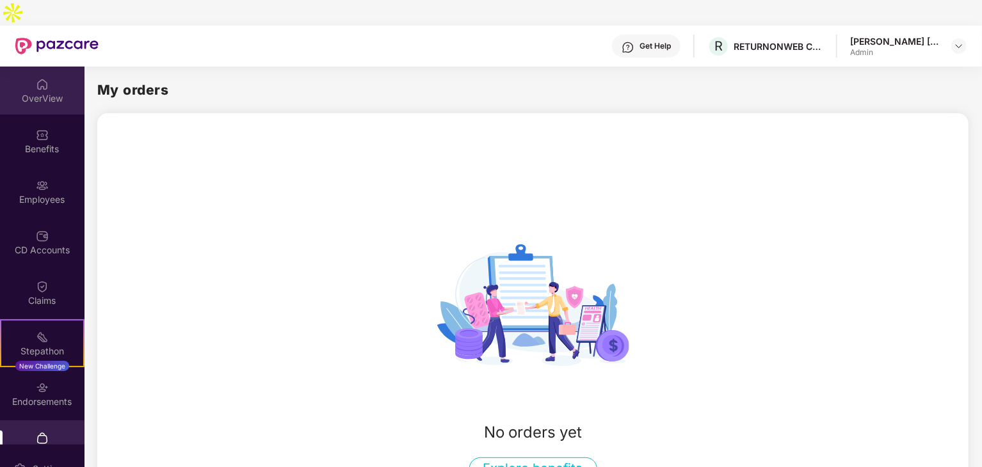
click at [38, 81] on div "OverView" at bounding box center [42, 91] width 84 height 48
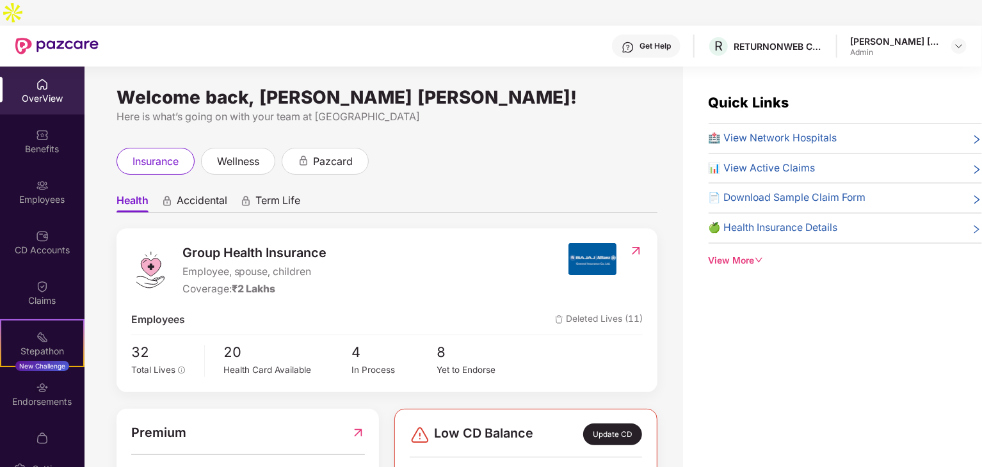
click at [99, 233] on div "Welcome back, Prajakta Subhash Sidam! Here is what’s going on with your team at…" at bounding box center [383, 288] width 598 height 442
